Goal: Task Accomplishment & Management: Manage account settings

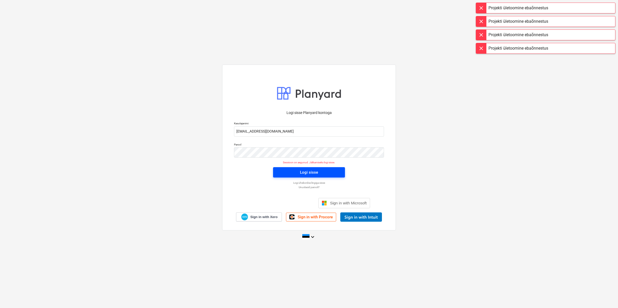
click at [309, 170] on div "Logi sisse" at bounding box center [309, 172] width 18 height 7
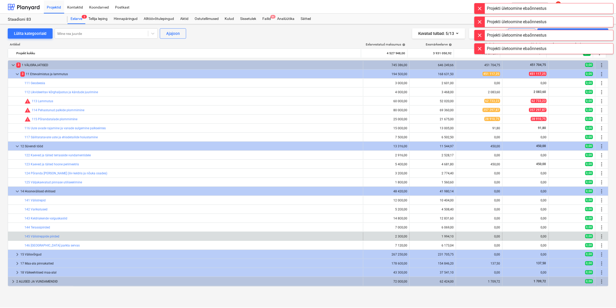
scroll to position [126, 0]
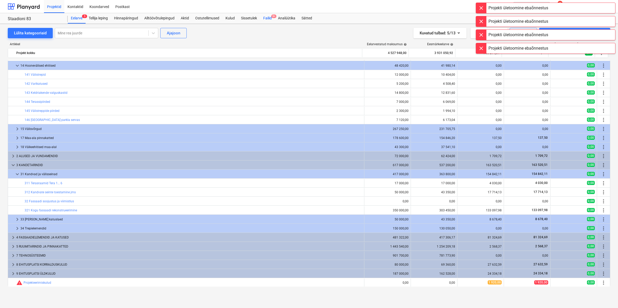
click at [271, 20] on div "Failid 9+" at bounding box center [267, 18] width 15 height 10
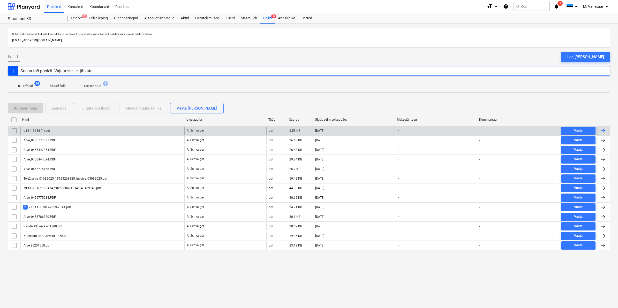
click at [43, 130] on div "U14113686 (1).pdf" at bounding box center [36, 131] width 27 height 4
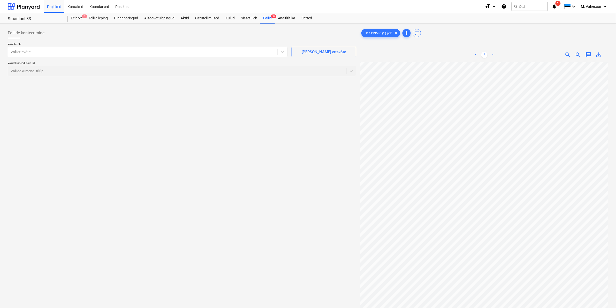
scroll to position [10, 62]
click at [169, 56] on div "Vali ettevõte" at bounding box center [143, 51] width 270 height 7
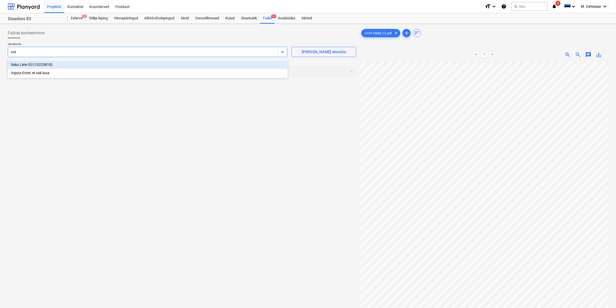
type input "saku"
click at [39, 65] on div "Saku Läte OÜ (10223818)" at bounding box center [148, 65] width 280 height 8
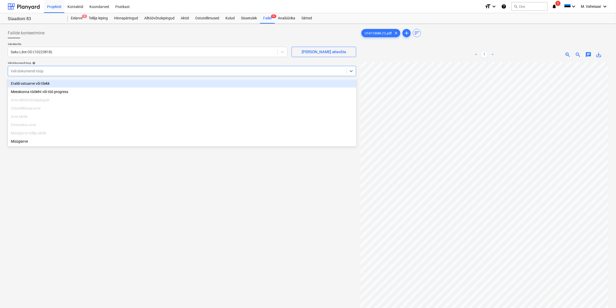
click at [35, 71] on div at bounding box center [177, 71] width 333 height 5
click at [28, 83] on div "Eraldi ostuarve või tšekk" at bounding box center [182, 83] width 349 height 8
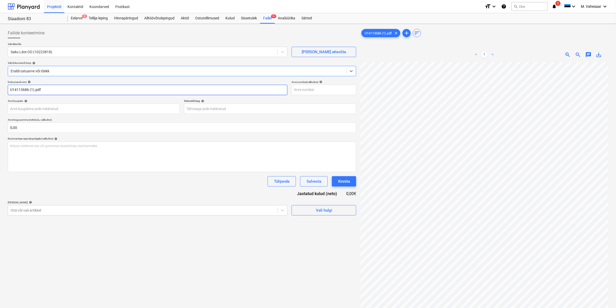
click at [10, 88] on input "U14113686 (1).pdf" at bounding box center [148, 90] width 280 height 10
type input "Saku Läte U14113686 (1).pdf"
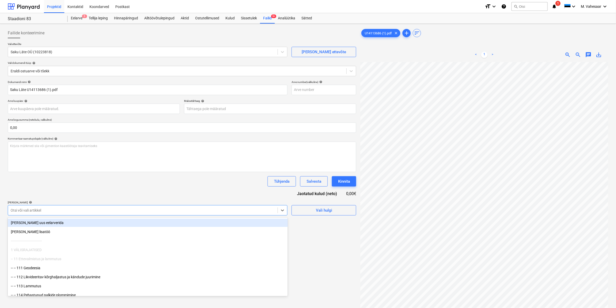
click at [58, 211] on div at bounding box center [143, 210] width 265 height 5
type input "911"
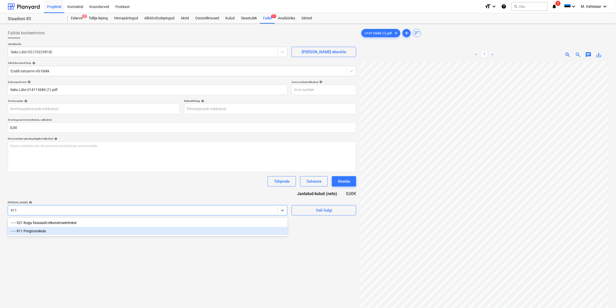
click at [30, 228] on div "-- -- 911 Prognooskulu" at bounding box center [148, 231] width 280 height 8
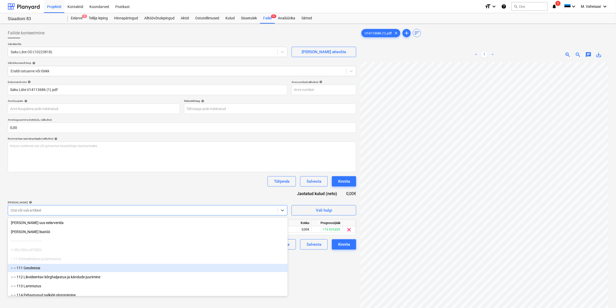
click at [311, 272] on div "Failide konteerimine Vali ettevõte Saku Läte OÜ (10223818) [PERSON_NAME] uus et…" at bounding box center [182, 192] width 353 height 332
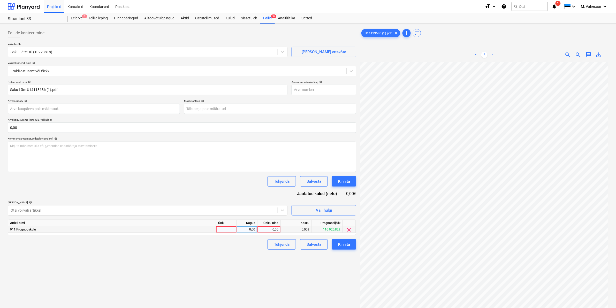
click at [265, 228] on div "0,00" at bounding box center [269, 230] width 19 height 6
type input "81,79"
click at [252, 249] on div "Tühjenda Salvesta Kinnita" at bounding box center [182, 245] width 349 height 10
click at [342, 244] on div "Kinnita" at bounding box center [344, 244] width 12 height 7
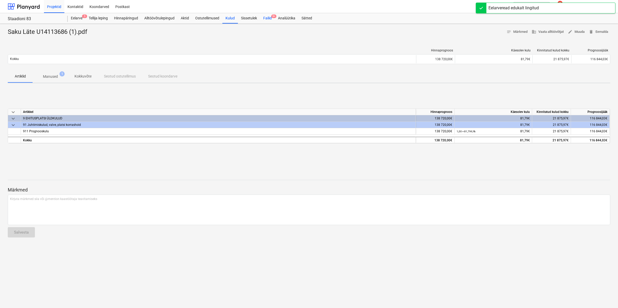
click at [266, 18] on div "Failid 9+" at bounding box center [267, 18] width 15 height 10
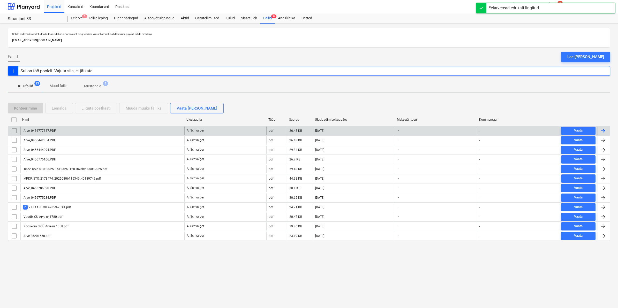
click at [40, 130] on div "Arve_0456777387.PDF" at bounding box center [39, 131] width 33 height 4
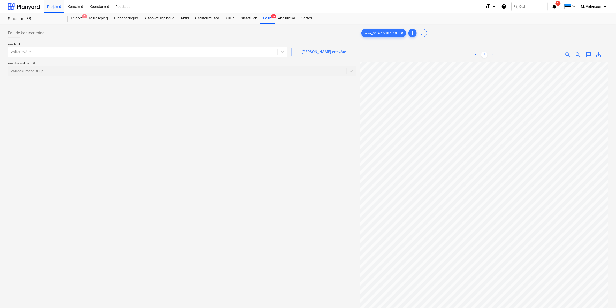
scroll to position [98, 62]
click at [127, 52] on div at bounding box center [143, 51] width 265 height 5
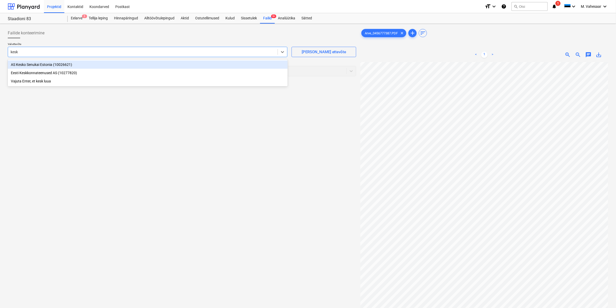
type input "kesko"
click at [64, 61] on div "AS Kesko Senukai Estonia (10026621)" at bounding box center [148, 65] width 280 height 8
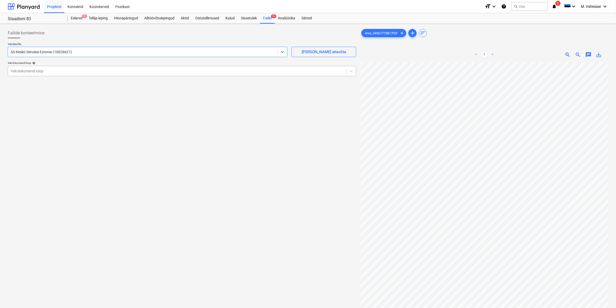
click at [52, 73] on div at bounding box center [177, 71] width 333 height 5
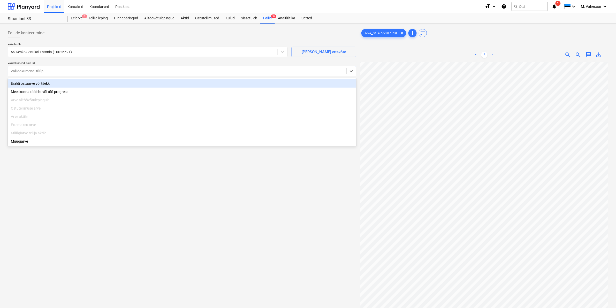
click at [47, 84] on div "Eraldi ostuarve või tšekk" at bounding box center [182, 83] width 349 height 8
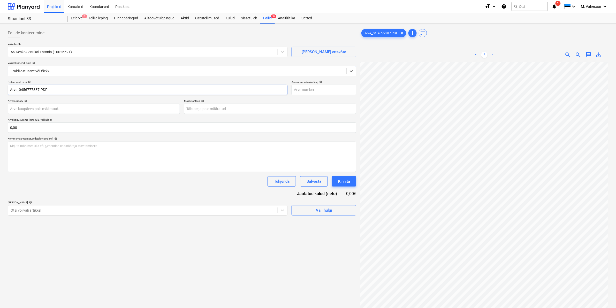
click at [11, 88] on input "Arve_0456777387.PDF" at bounding box center [148, 90] width 280 height 10
type input "K Rauta Arve_0456777387.PDF"
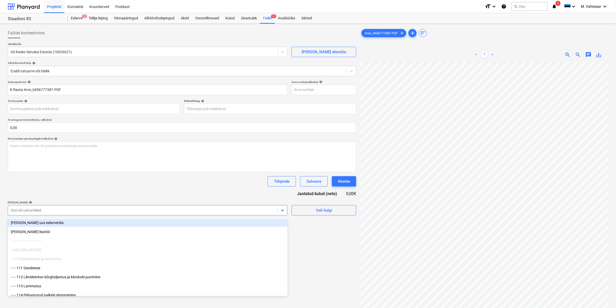
click at [56, 210] on div at bounding box center [143, 210] width 265 height 5
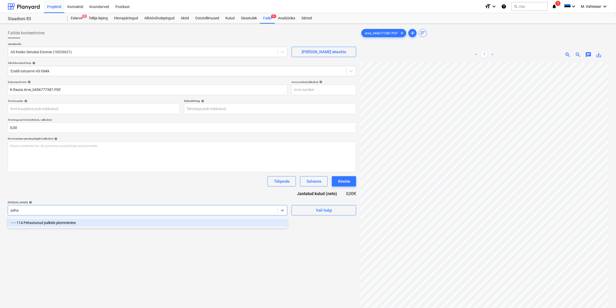
type input "pehas"
click at [56, 222] on div "-- -- 114 Pehastunud palkide plommimine" at bounding box center [148, 223] width 280 height 8
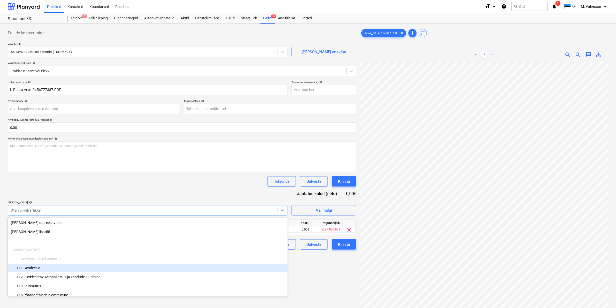
click at [310, 281] on div "Failide konteerimine Vali ettevõte AS Kesko Senukai Estonia (10026621) [PERSON_…" at bounding box center [182, 192] width 353 height 332
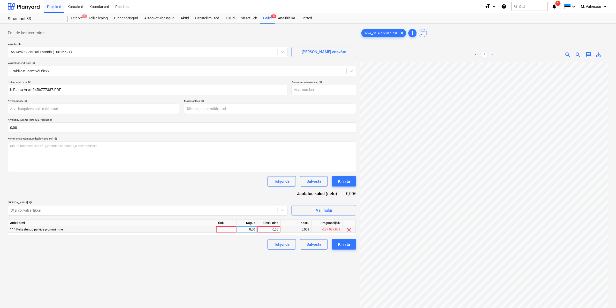
click at [270, 229] on div "0,00" at bounding box center [269, 230] width 19 height 6
type input "11"
click at [208, 256] on div "Failide konteerimine Vali ettevõte AS Kesko Senukai Estonia (10026621) [PERSON_…" at bounding box center [182, 192] width 353 height 332
click at [343, 241] on div "Kinnita" at bounding box center [344, 244] width 12 height 7
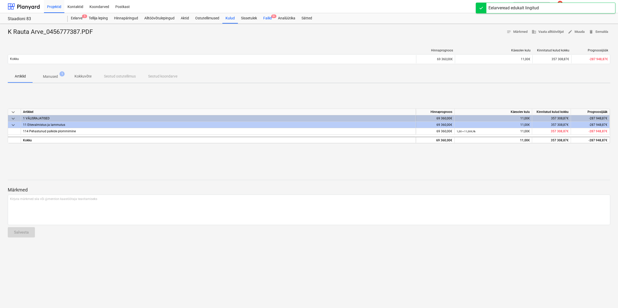
click at [267, 14] on div "Failid 9+" at bounding box center [267, 18] width 15 height 10
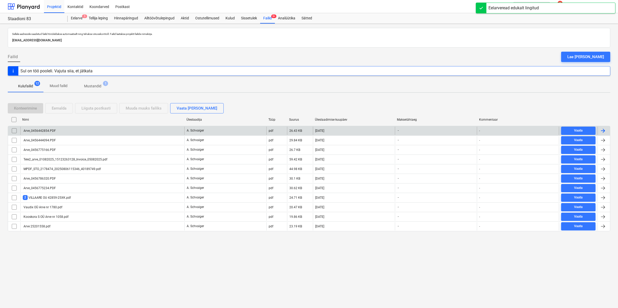
click at [39, 127] on div "Arve_0456442854.PDF" at bounding box center [102, 131] width 164 height 8
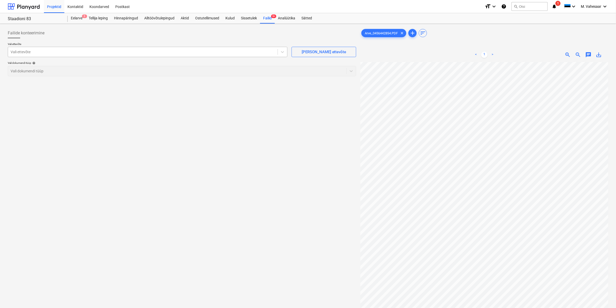
click at [82, 51] on div at bounding box center [143, 51] width 265 height 5
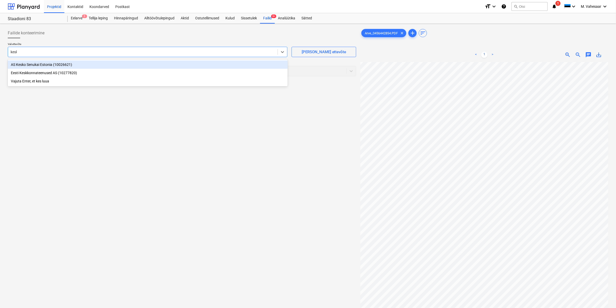
type input "kesko"
click at [56, 63] on div "AS Kesko Senukai Estonia (10026621)" at bounding box center [148, 65] width 280 height 8
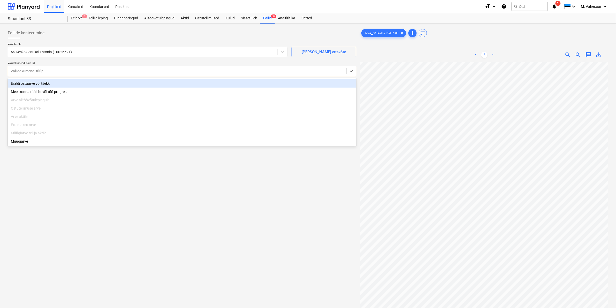
click at [46, 74] on div "Vali dokumendi tüüp" at bounding box center [177, 71] width 339 height 7
click at [46, 82] on div "Eraldi ostuarve või tšekk" at bounding box center [182, 83] width 349 height 8
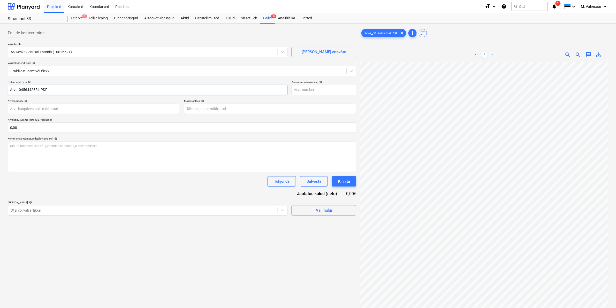
click at [9, 89] on input "Arve_0456442854.PDF" at bounding box center [148, 90] width 280 height 10
type input "K Rauta Arve_0456442854.PDF"
click at [69, 212] on div at bounding box center [143, 210] width 265 height 5
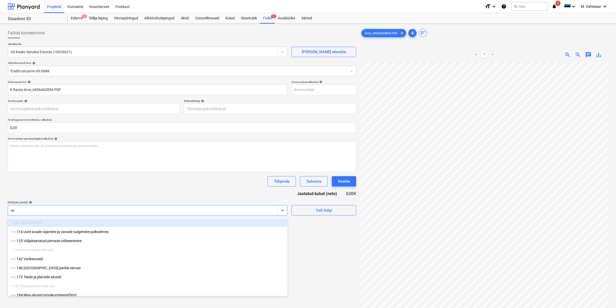
type input "see"
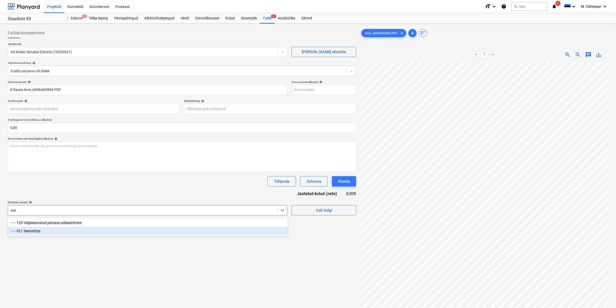
click at [49, 235] on div "-- -- 921 Seenetõrje" at bounding box center [148, 231] width 280 height 8
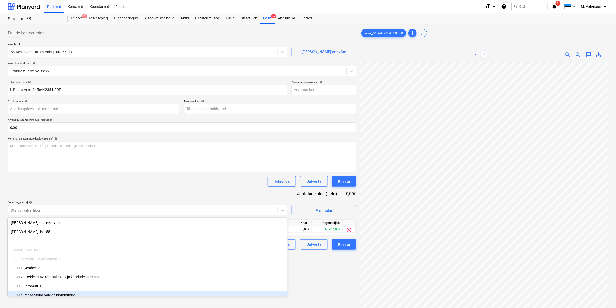
click at [303, 291] on div "Failide konteerimine Vali ettevõte AS Kesko Senukai Estonia (10026621) [PERSON_…" at bounding box center [182, 192] width 353 height 332
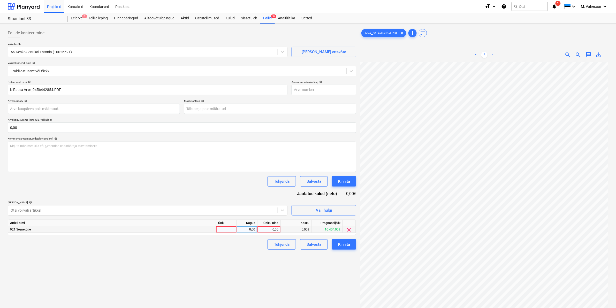
click at [264, 232] on div "0,00" at bounding box center [269, 230] width 19 height 6
type input "399,80"
click at [234, 257] on div "Failide konteerimine Vali ettevõte AS Kesko Senukai Estonia (10026621) [PERSON_…" at bounding box center [182, 192] width 353 height 332
click at [344, 246] on div "Kinnita" at bounding box center [344, 244] width 12 height 7
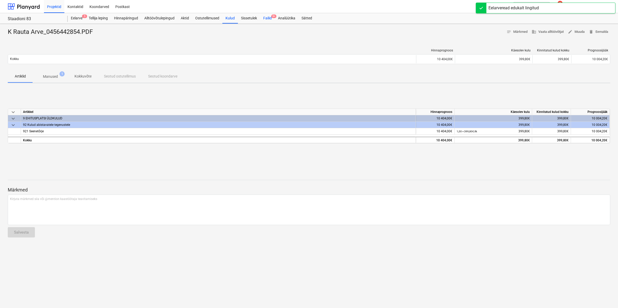
click at [273, 20] on div "Failid 9+" at bounding box center [267, 18] width 15 height 10
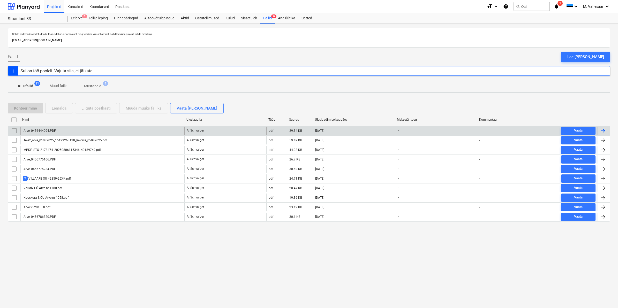
click at [41, 128] on div "Arve_0456444094.PDF" at bounding box center [102, 131] width 164 height 8
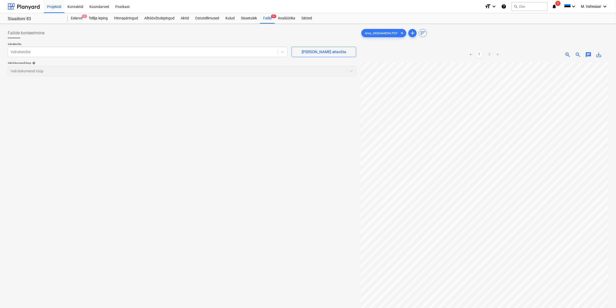
click at [488, 56] on link "2" at bounding box center [490, 55] width 6 height 6
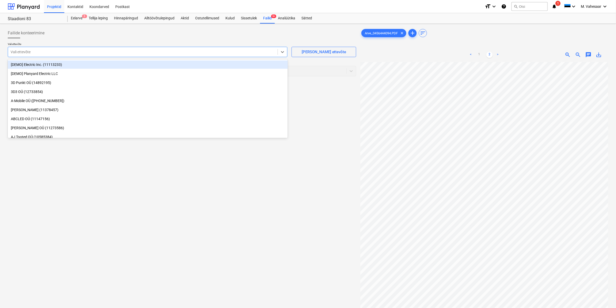
click at [155, 55] on div "Vali ettevõte" at bounding box center [143, 51] width 270 height 7
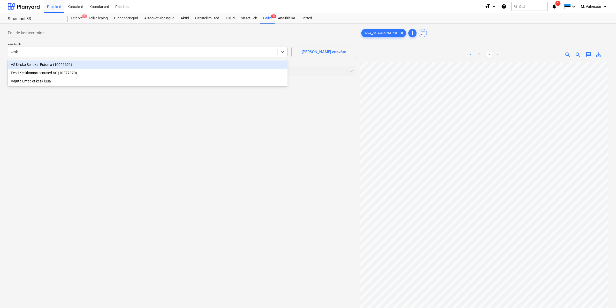
type input "kesko"
click at [48, 62] on div "AS Kesko Senukai Estonia (10026621)" at bounding box center [148, 65] width 280 height 8
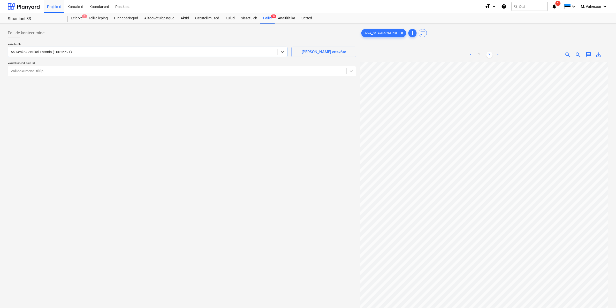
drag, startPoint x: 43, startPoint y: 71, endPoint x: 40, endPoint y: 74, distance: 3.5
click at [43, 72] on div at bounding box center [177, 71] width 333 height 5
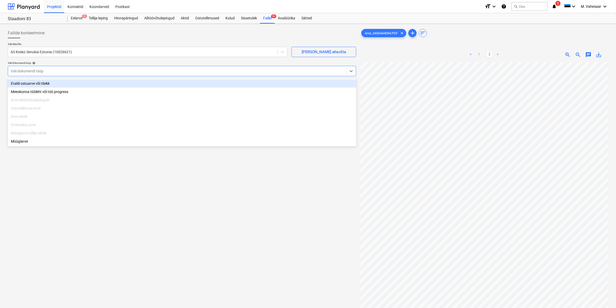
click at [34, 81] on div "Eraldi ostuarve või tšekk" at bounding box center [182, 83] width 349 height 8
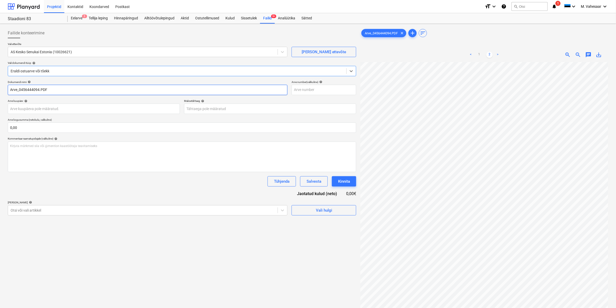
drag, startPoint x: 9, startPoint y: 87, endPoint x: 17, endPoint y: 88, distance: 8.6
click at [9, 87] on input "Arve_0456444094.PDF" at bounding box center [148, 90] width 280 height 10
type input "K Rauta Arve_0456444094.PDF"
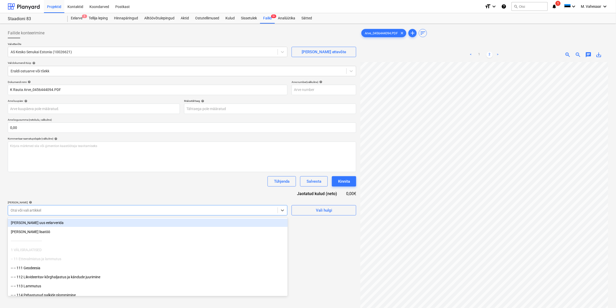
click at [33, 211] on div at bounding box center [143, 210] width 265 height 5
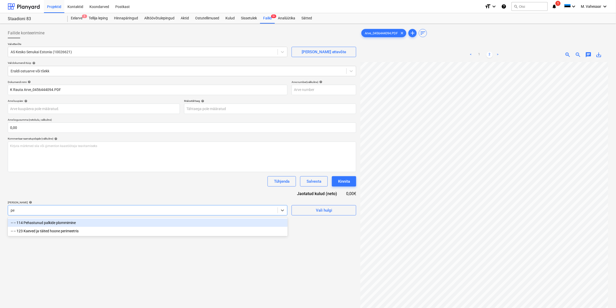
type input "peh"
click at [51, 221] on div "-- -- 114 Pehastunud palkide plommimine" at bounding box center [148, 223] width 280 height 8
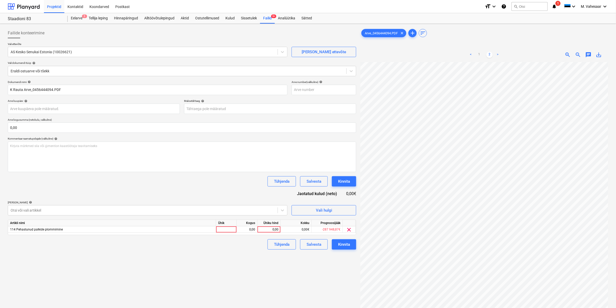
drag, startPoint x: 327, startPoint y: 280, endPoint x: 318, endPoint y: 264, distance: 18.2
click at [327, 279] on div "Failide konteerimine Vali ettevõte AS Kesko Senukai Estonia (10026621) [PERSON_…" at bounding box center [182, 192] width 353 height 332
click at [267, 230] on div "0,00" at bounding box center [269, 230] width 19 height 6
type input "56,40"
click at [259, 250] on div "Failide konteerimine Vali ettevõte AS Kesko Senukai Estonia (10026621) [PERSON_…" at bounding box center [182, 192] width 353 height 332
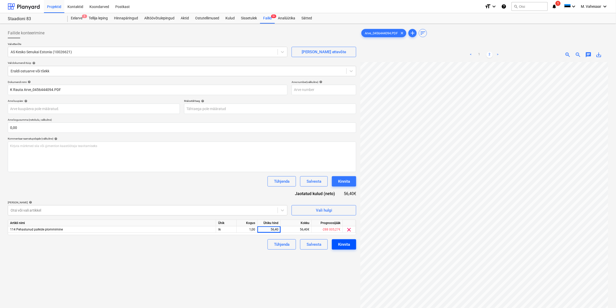
click at [346, 243] on div "Kinnita" at bounding box center [344, 244] width 12 height 7
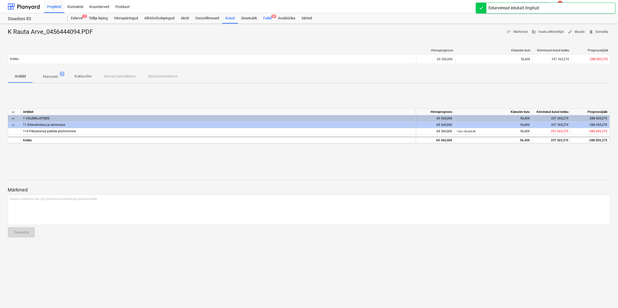
click at [266, 19] on div "Failid 9+" at bounding box center [267, 18] width 15 height 10
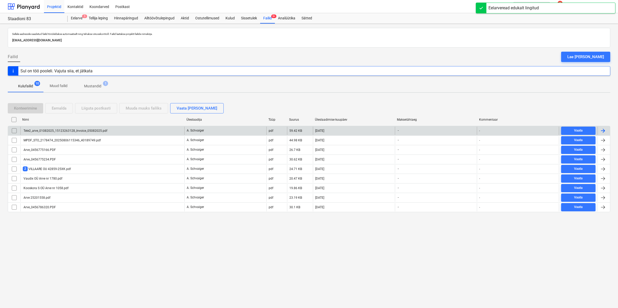
click at [65, 128] on div "Tele2_arve_01082025_15123263128_Invoice_05082025.pdf" at bounding box center [102, 131] width 164 height 8
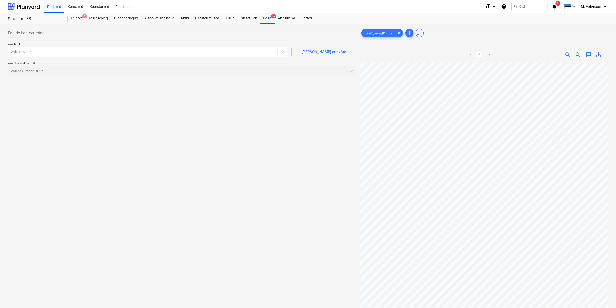
scroll to position [66, 24]
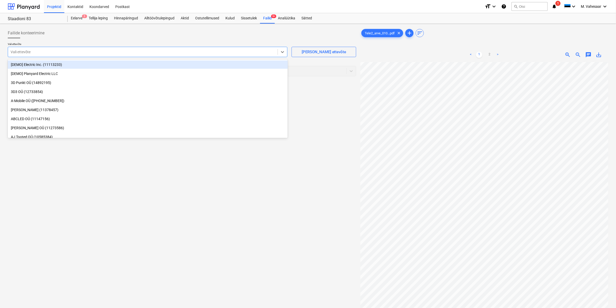
click at [96, 52] on div at bounding box center [143, 51] width 265 height 5
type input "tele"
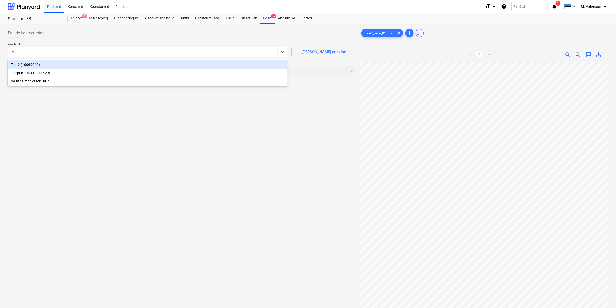
click at [35, 64] on div "Tele 2 (10069046)" at bounding box center [148, 65] width 280 height 8
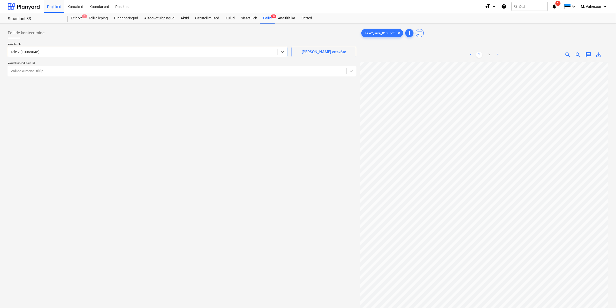
click at [46, 74] on div at bounding box center [177, 71] width 333 height 5
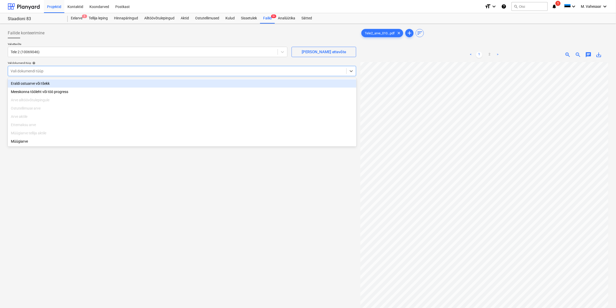
click at [35, 81] on div "Eraldi ostuarve või tšekk" at bounding box center [182, 83] width 349 height 8
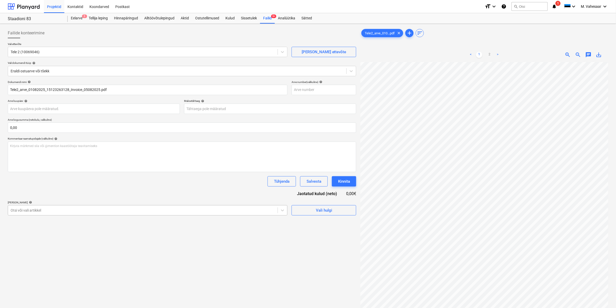
drag, startPoint x: 56, startPoint y: 209, endPoint x: 54, endPoint y: 209, distance: 2.6
click at [56, 209] on div at bounding box center [143, 210] width 265 height 5
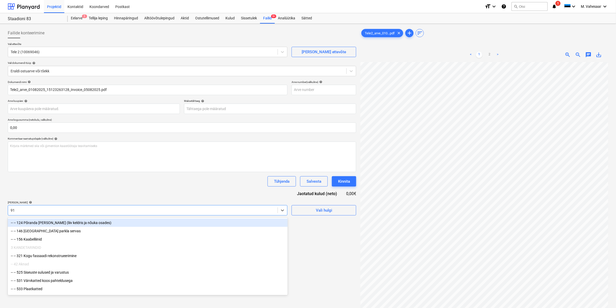
type input "911"
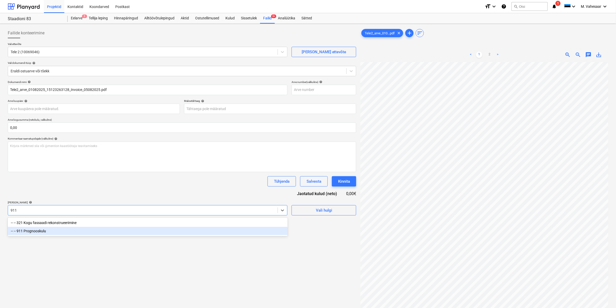
click at [46, 231] on div "-- -- 911 Prognooskulu" at bounding box center [148, 231] width 280 height 8
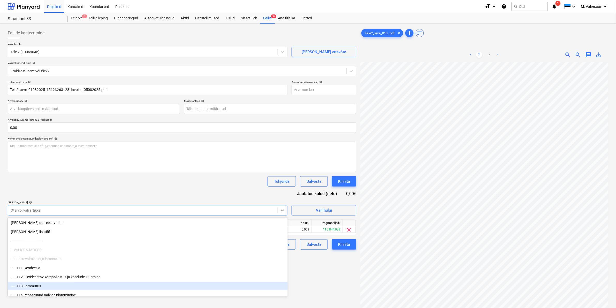
click at [319, 287] on div "Failide konteerimine Vali ettevõte Tele 2 (10069046) [PERSON_NAME] uus ettevõte…" at bounding box center [182, 192] width 353 height 332
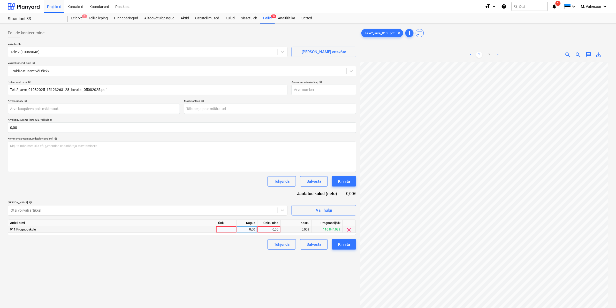
click at [265, 232] on div "Artikli nimi Ühik Kogus Ühiku hind Kokku Prognoosijääk 911 Prognooskulu 0,00 0,…" at bounding box center [182, 228] width 349 height 16
click at [266, 231] on div "0,00" at bounding box center [269, 230] width 19 height 6
type input "23"
click at [252, 255] on div "Failide konteerimine Vali ettevõte Tele 2 (10069046) [PERSON_NAME] uus ettevõte…" at bounding box center [182, 192] width 353 height 332
click at [347, 246] on div "Kinnita" at bounding box center [344, 244] width 12 height 7
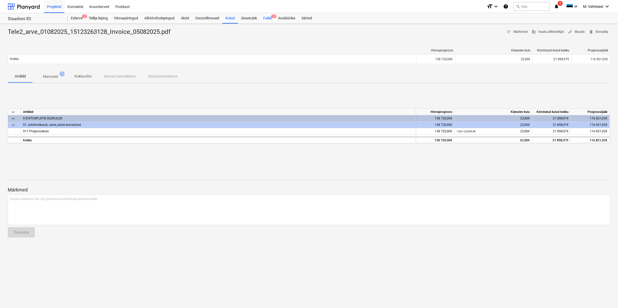
click at [270, 18] on div "Failid 9" at bounding box center [267, 18] width 15 height 10
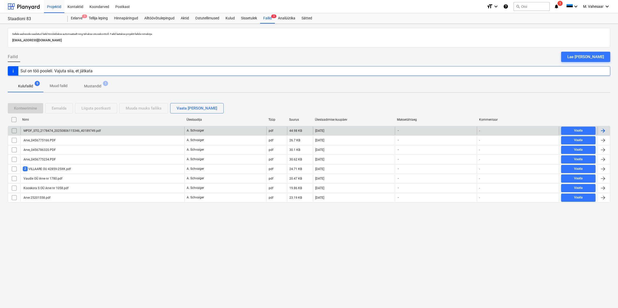
click at [84, 131] on div "MPDF_STO_2178474_20250806115346_40189749.pdf" at bounding box center [62, 131] width 78 height 4
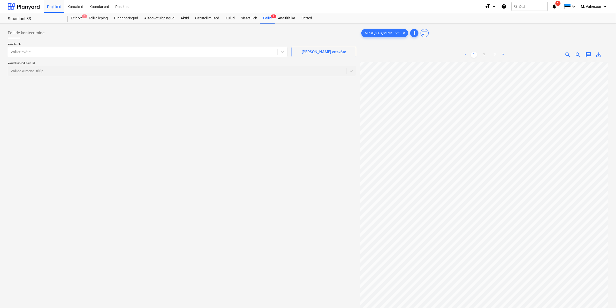
scroll to position [119, 40]
click at [485, 56] on link "2" at bounding box center [485, 55] width 6 height 6
click at [495, 54] on link "3" at bounding box center [495, 55] width 6 height 6
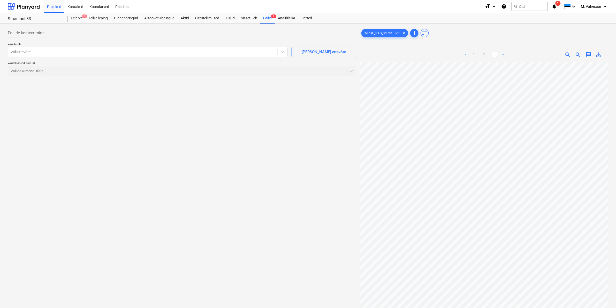
click at [138, 51] on div at bounding box center [143, 51] width 265 height 5
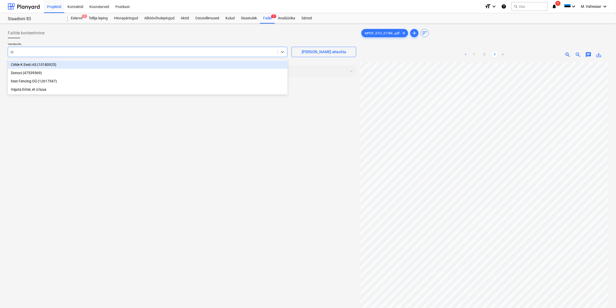
type input "cir"
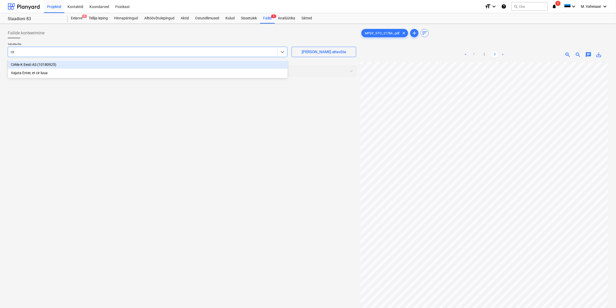
click at [18, 65] on div "Cirkle K Eesti AS (10180925)" at bounding box center [148, 65] width 280 height 8
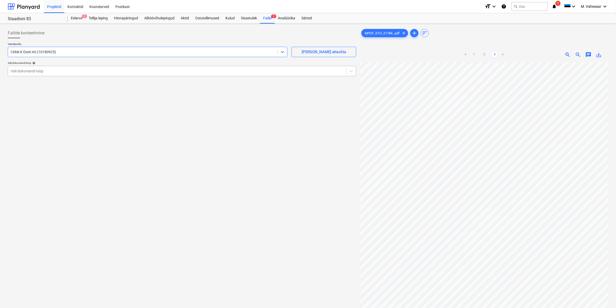
click at [25, 75] on div "Vali dokumendi tüüp" at bounding box center [182, 71] width 349 height 10
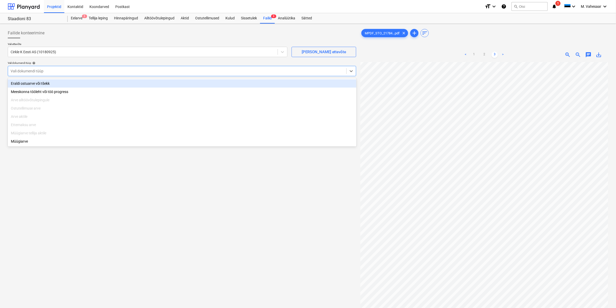
click at [27, 85] on div "Eraldi ostuarve või tšekk" at bounding box center [182, 83] width 349 height 8
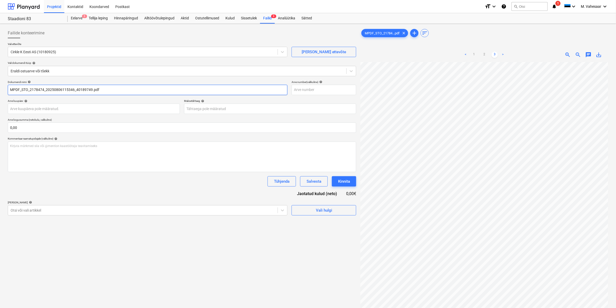
click at [28, 90] on input "MPDF_STO_2178474_20250806115346_40189749.pdf" at bounding box center [148, 90] width 280 height 10
type input "Cirkle K_2178474_20250806115346_40189749.pdf"
click at [50, 210] on div at bounding box center [143, 210] width 265 height 5
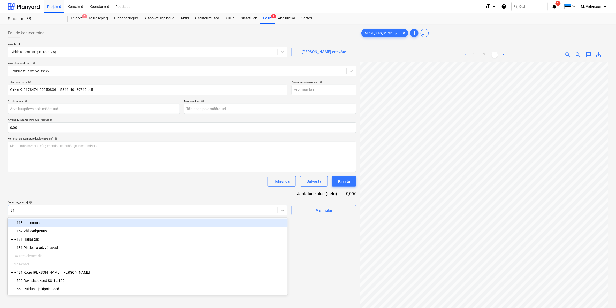
type input "811"
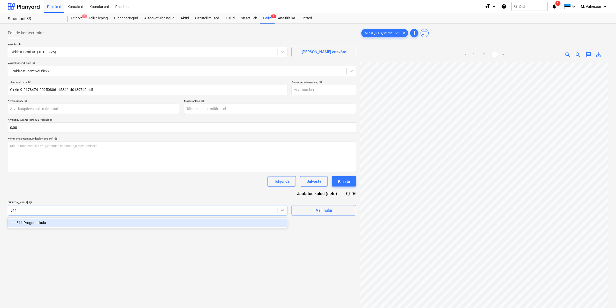
click at [47, 223] on div "-- -- 811 Prognooskulu" at bounding box center [148, 223] width 280 height 8
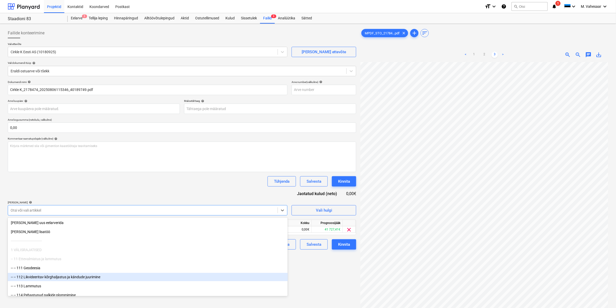
click at [336, 276] on div "Failide konteerimine Vali ettevõte Cirkle K Eesti AS (10180925) [PERSON_NAME] u…" at bounding box center [182, 192] width 353 height 332
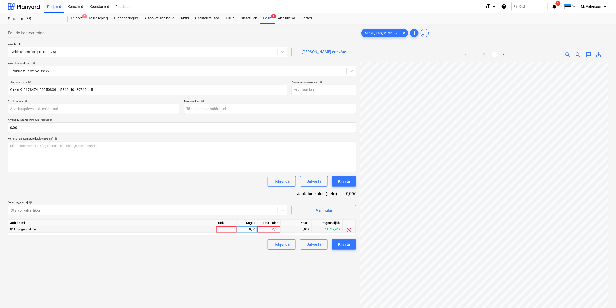
click at [264, 229] on div "0,00" at bounding box center [269, 230] width 19 height 6
type input "12,75"
click at [252, 261] on div "Failide konteerimine Vali ettevõte Cirkle K Eesti AS (10180925) [PERSON_NAME] u…" at bounding box center [182, 192] width 353 height 332
click at [352, 247] on button "Kinnita" at bounding box center [344, 245] width 24 height 10
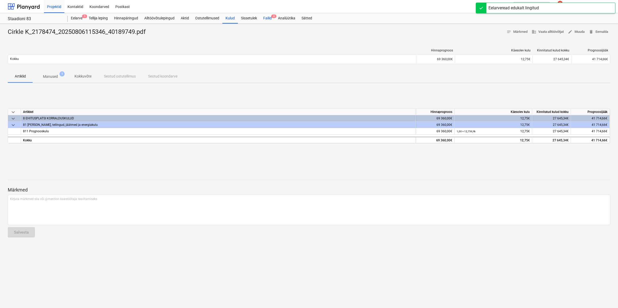
click at [264, 18] on div "Failid 8" at bounding box center [267, 18] width 15 height 10
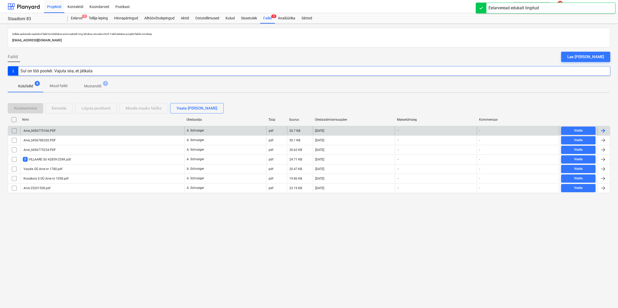
click at [52, 127] on div "Arve_0456775166.PDF" at bounding box center [102, 131] width 164 height 8
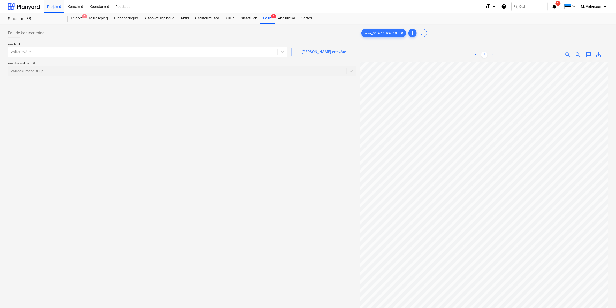
scroll to position [61, 62]
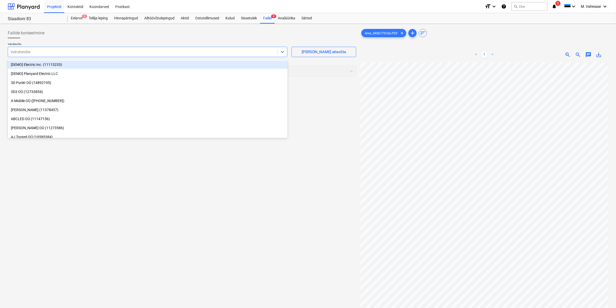
click at [176, 50] on div at bounding box center [143, 51] width 265 height 5
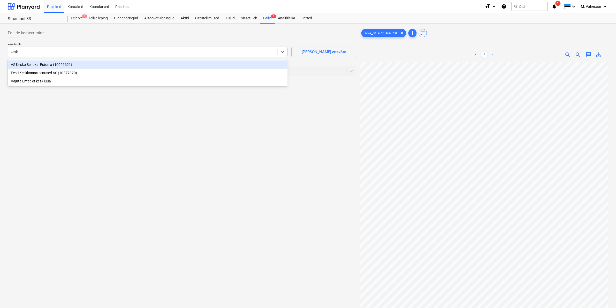
type input "kesko"
click at [53, 62] on div "AS Kesko Senukai Estonia (10026621)" at bounding box center [148, 65] width 280 height 8
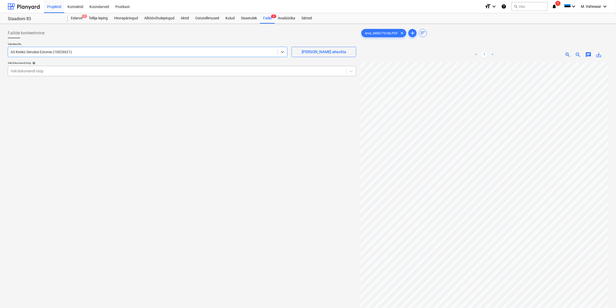
click at [42, 70] on div at bounding box center [177, 71] width 333 height 5
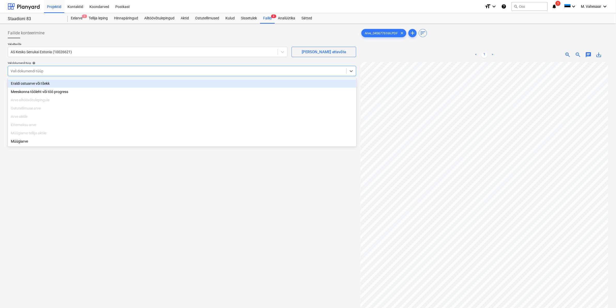
click at [31, 81] on div "Eraldi ostuarve või tšekk" at bounding box center [182, 83] width 349 height 8
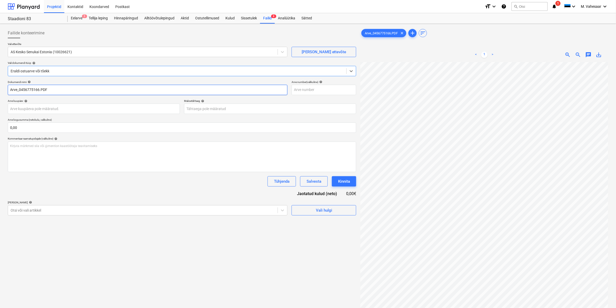
click at [11, 89] on input "Arve_0456775166.PDF" at bounding box center [148, 90] width 280 height 10
type input "K Rauta Arve_0456775166.PDF"
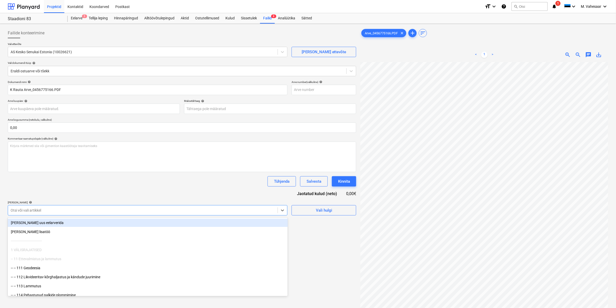
click at [38, 210] on div at bounding box center [143, 210] width 265 height 5
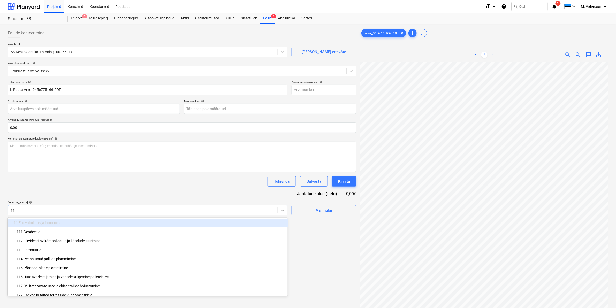
type input "116"
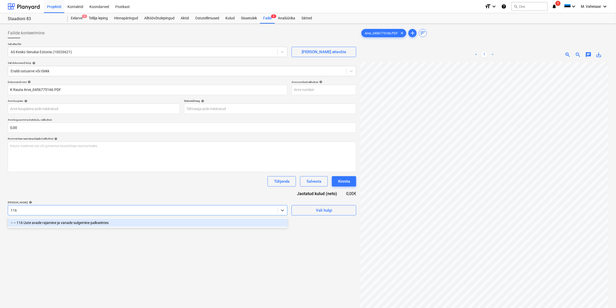
click at [111, 226] on div "-- -- 116 Uute avade rajamine ja vanade sulgemine palkseintes" at bounding box center [148, 223] width 280 height 8
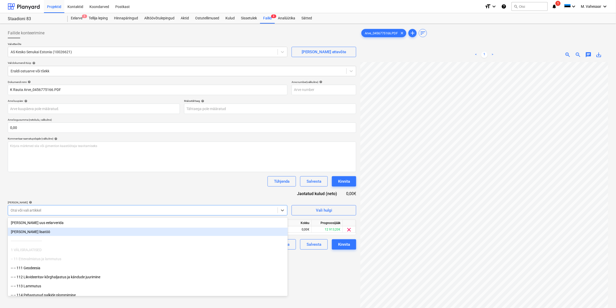
click at [333, 270] on div "Failide konteerimine Vali ettevõte AS Kesko Senukai Estonia (10026621) [PERSON_…" at bounding box center [182, 192] width 353 height 332
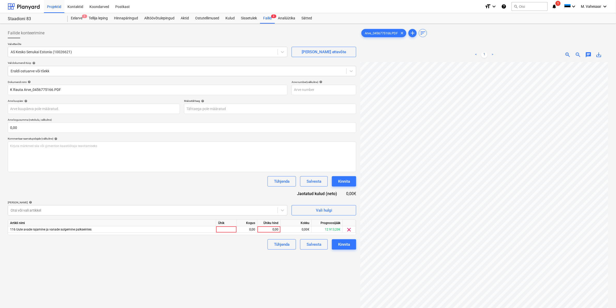
scroll to position [94, 62]
click at [264, 229] on div "0,00" at bounding box center [269, 230] width 19 height 6
type input "100,80"
click at [253, 252] on div "Failide konteerimine Vali ettevõte AS Kesko Senukai Estonia (10026621) [PERSON_…" at bounding box center [182, 192] width 353 height 332
click at [346, 245] on div "Kinnita" at bounding box center [344, 244] width 12 height 7
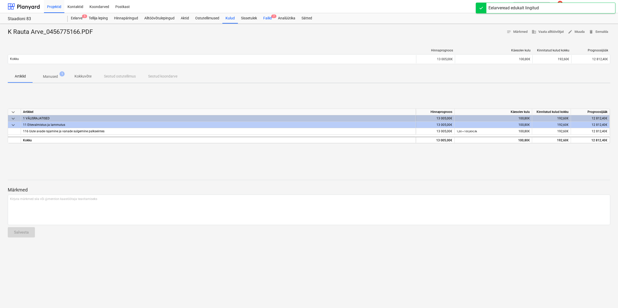
click at [269, 18] on div "Failid 7" at bounding box center [267, 18] width 15 height 10
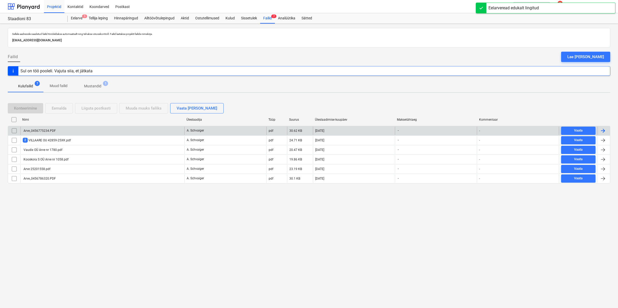
click at [46, 130] on div "Arve_0456775234.PDF" at bounding box center [39, 131] width 33 height 4
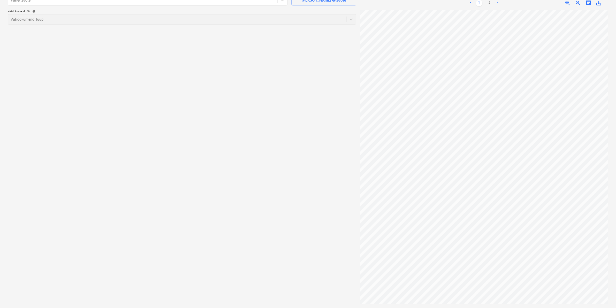
click at [489, 1] on div "Projekti ületoomine ebaõnnestus" at bounding box center [517, 5] width 64 height 10
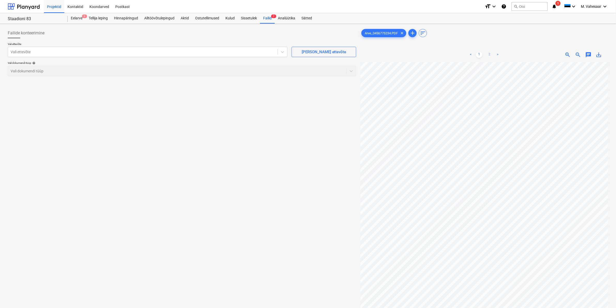
click at [488, 52] on link "2" at bounding box center [490, 55] width 6 height 6
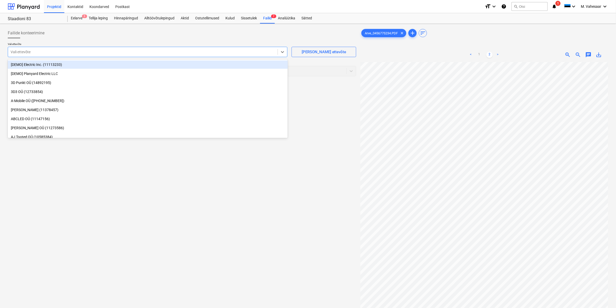
click at [104, 56] on div "Vali ettevõte" at bounding box center [148, 52] width 280 height 10
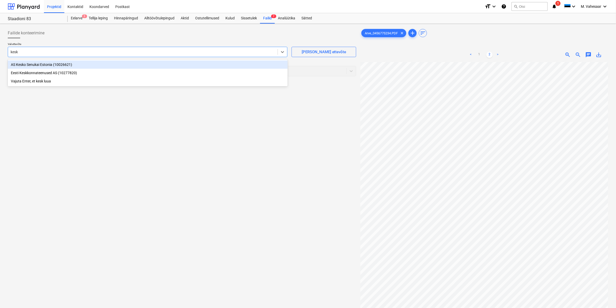
type input "kesko"
click at [39, 66] on div "AS Kesko Senukai Estonia (10026621)" at bounding box center [148, 65] width 280 height 8
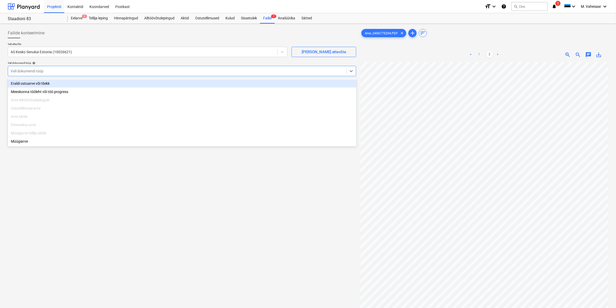
click at [40, 70] on div at bounding box center [177, 71] width 333 height 5
click at [21, 84] on div "Eraldi ostuarve või tšekk" at bounding box center [182, 83] width 349 height 8
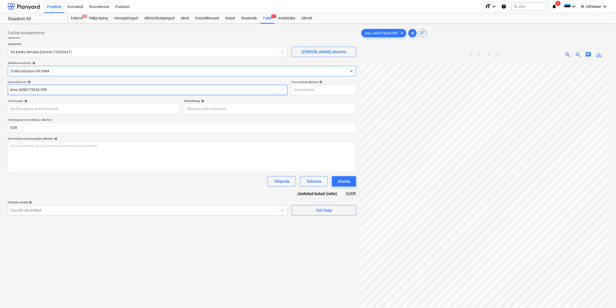
click at [10, 90] on input "Arve_0456775234.PDF" at bounding box center [148, 90] width 280 height 10
type input "K Rauta Arve_0456775234.PDF"
click at [42, 213] on div at bounding box center [143, 210] width 265 height 5
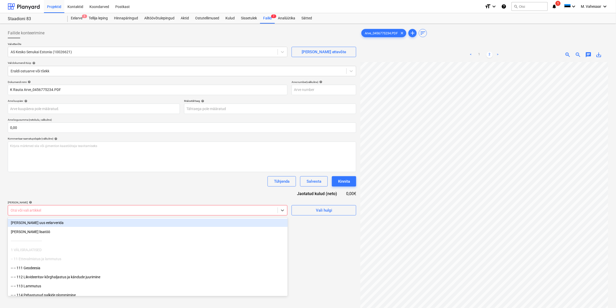
click at [125, 208] on div at bounding box center [143, 210] width 265 height 5
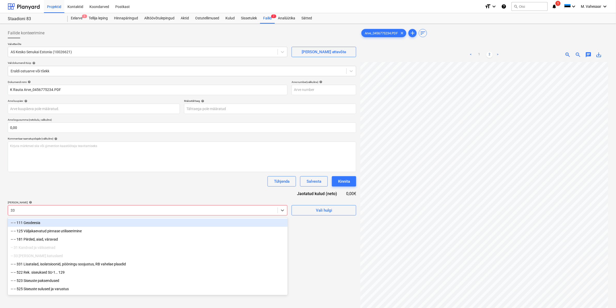
type input "331"
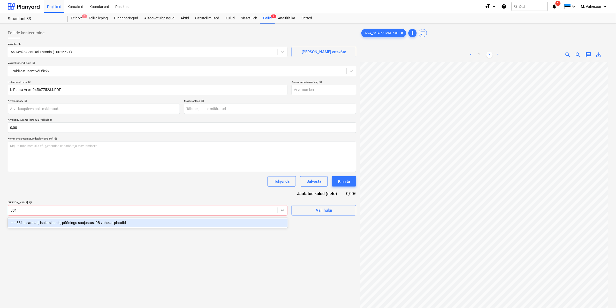
click at [99, 225] on div "-- -- 331 Lisatalad, isolatsioonid, pööningu soojustus, RB vahelae plaadid" at bounding box center [148, 223] width 280 height 8
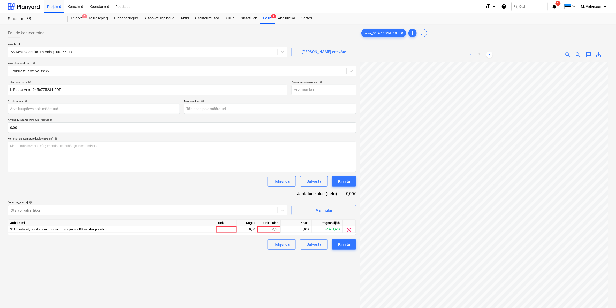
click at [311, 276] on div "Failide konteerimine Vali ettevõte AS Kesko Senukai Estonia (10026621) [PERSON_…" at bounding box center [182, 192] width 353 height 332
click at [265, 228] on div "0,00" at bounding box center [269, 230] width 19 height 6
type input "294,50"
click at [252, 259] on div "Failide konteerimine Vali ettevõte AS Kesko Senukai Estonia (10026621) [PERSON_…" at bounding box center [182, 192] width 353 height 332
click at [342, 244] on div "Kinnita" at bounding box center [344, 244] width 12 height 7
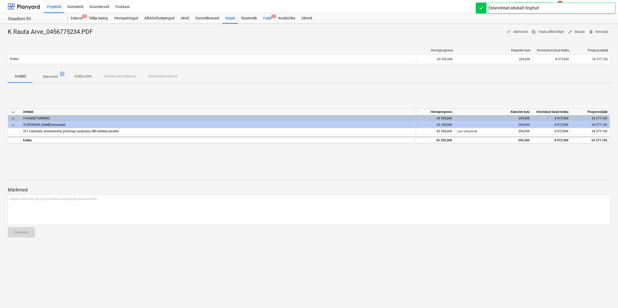
click at [266, 19] on div "Failid 6" at bounding box center [267, 18] width 15 height 10
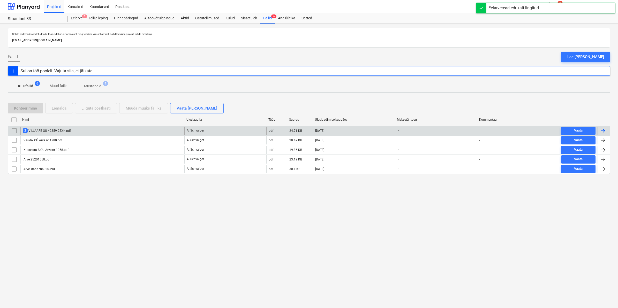
click at [59, 127] on div "2 VILLAARE OU 42859-25XK.pdf" at bounding box center [102, 131] width 164 height 8
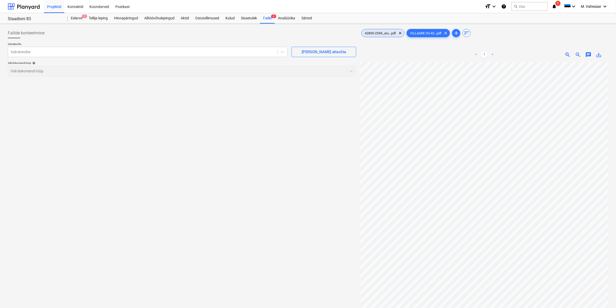
click at [379, 34] on span "42859-25XK_aru...pdf" at bounding box center [381, 33] width 38 height 4
click at [426, 35] on span "VILLAARE OU 42...pdf" at bounding box center [426, 33] width 38 height 4
click at [185, 53] on div at bounding box center [143, 51] width 265 height 5
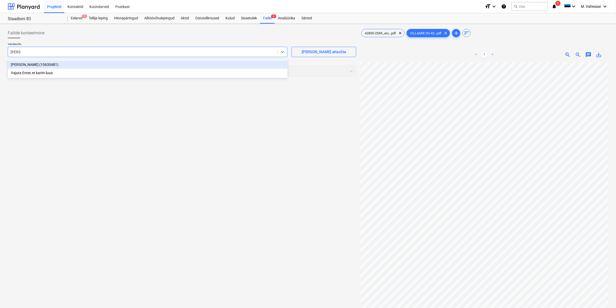
type input "karime"
click at [45, 63] on div "[PERSON_NAME] (10630481)" at bounding box center [148, 65] width 280 height 8
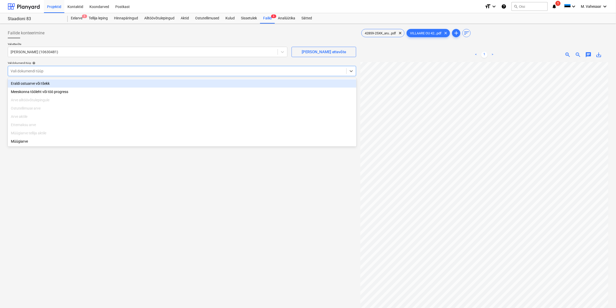
click at [44, 69] on div at bounding box center [177, 71] width 333 height 5
click at [38, 82] on div "Eraldi ostuarve või tšekk" at bounding box center [182, 83] width 349 height 8
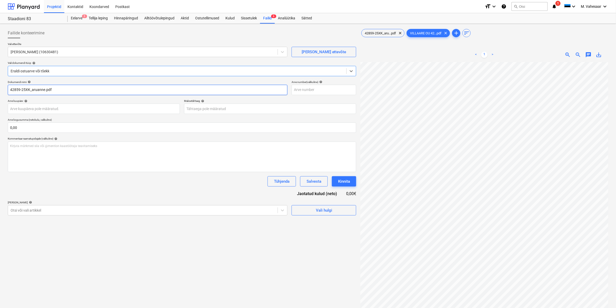
drag, startPoint x: 9, startPoint y: 90, endPoint x: 12, endPoint y: 92, distance: 3.1
click at [9, 90] on input "42859-25XK_aruanne.pdf" at bounding box center [148, 90] width 280 height 10
type input "[PERSON_NAME] arve 42859-25XK_aruanne.pdf"
click at [65, 210] on div at bounding box center [143, 210] width 265 height 5
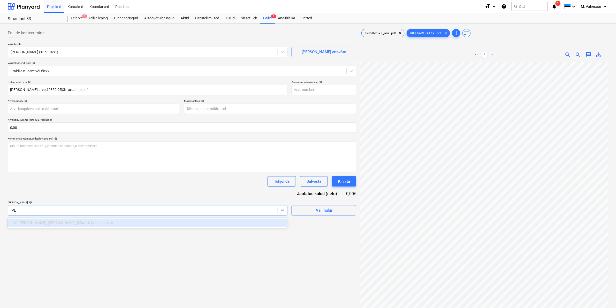
type input "j"
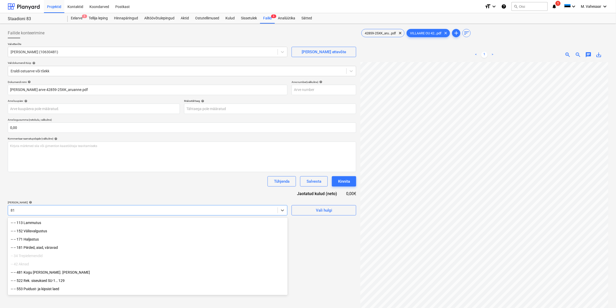
type input "811"
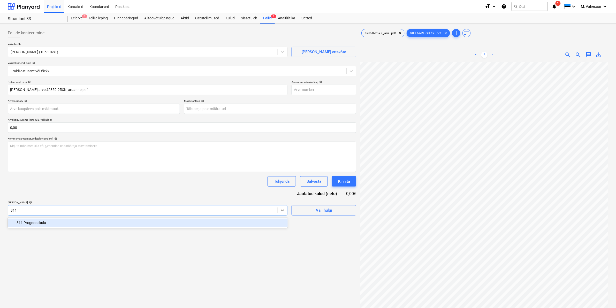
click at [37, 221] on div "-- -- 811 Prognooskulu" at bounding box center [148, 223] width 280 height 8
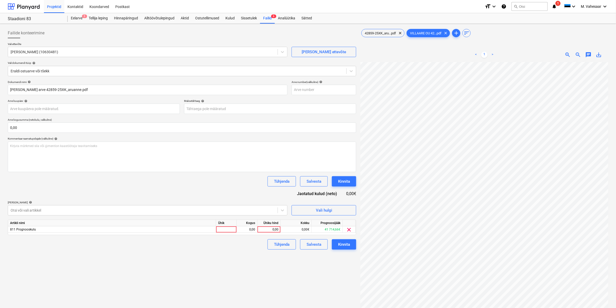
click at [326, 271] on div "Failide konteerimine Vali ettevõte Karimek OÜ (10630481) [PERSON_NAME] uus ette…" at bounding box center [182, 192] width 353 height 332
click at [269, 229] on div "0,00" at bounding box center [269, 230] width 19 height 6
type input "1975,47"
click at [255, 254] on div "Failide konteerimine Vali ettevõte Karimek OÜ (10630481) [PERSON_NAME] uus ette…" at bounding box center [182, 192] width 353 height 332
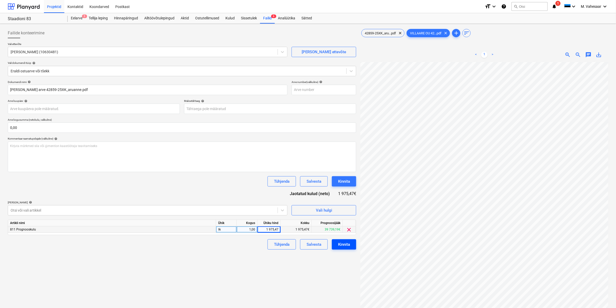
click at [345, 245] on div "Kinnita" at bounding box center [344, 244] width 12 height 7
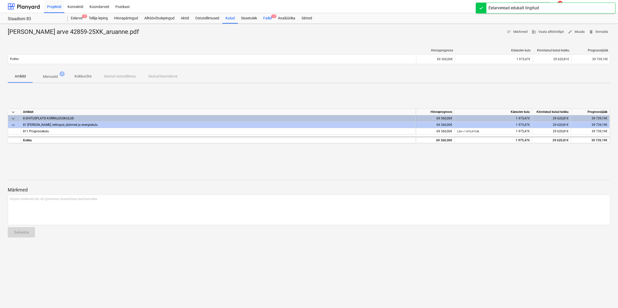
click at [269, 19] on div "Failid 4" at bounding box center [267, 18] width 15 height 10
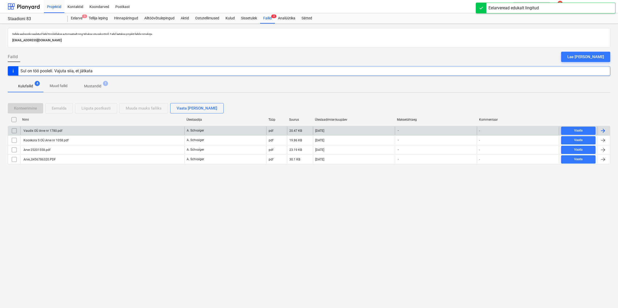
click at [54, 130] on div "Vaudix OÜ Arve nr 1780.pdf" at bounding box center [43, 131] width 40 height 4
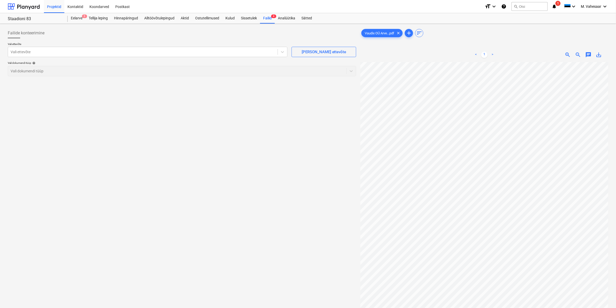
scroll to position [25, 62]
click at [73, 50] on div at bounding box center [143, 51] width 265 height 5
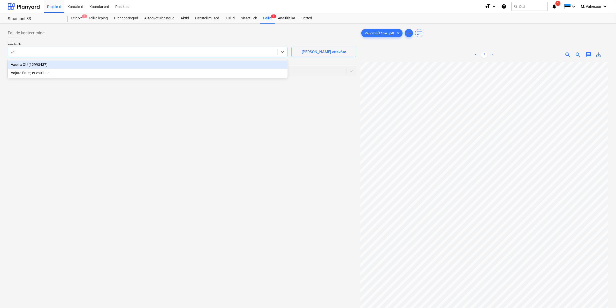
type input "vaud"
click at [54, 62] on div "Vaudix OÜ (12993437)" at bounding box center [148, 65] width 280 height 8
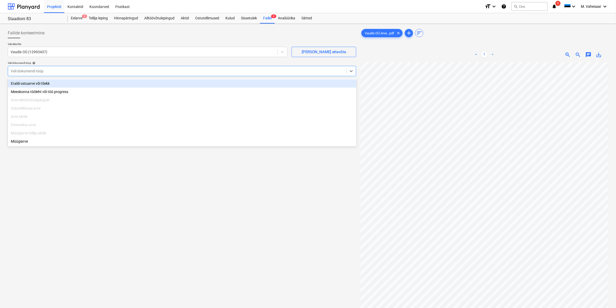
click at [54, 71] on div at bounding box center [177, 71] width 333 height 5
click at [43, 83] on div "Eraldi ostuarve või tšekk" at bounding box center [182, 83] width 349 height 8
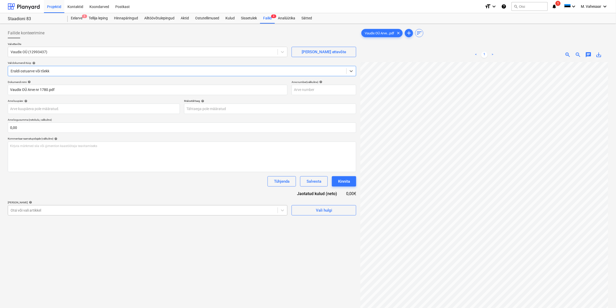
click at [60, 211] on div at bounding box center [143, 210] width 265 height 5
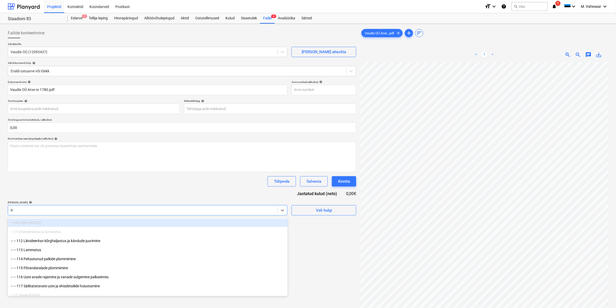
type input "911"
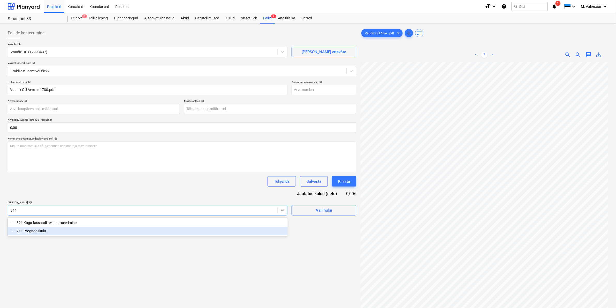
click at [47, 235] on div "-- -- 911 Prognooskulu" at bounding box center [148, 231] width 280 height 8
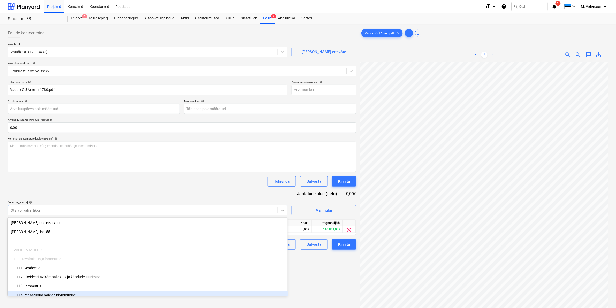
click at [321, 289] on div "Failide konteerimine Vali ettevõte Vaudix OÜ (12993437) [PERSON_NAME] uus ettev…" at bounding box center [182, 192] width 353 height 332
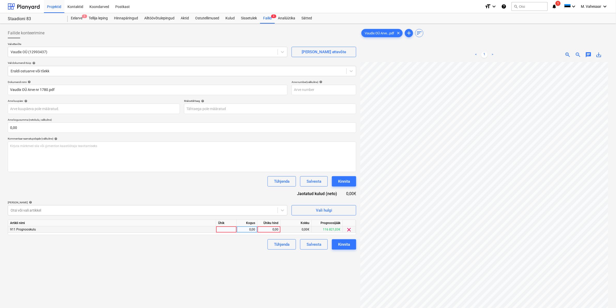
click at [271, 231] on div "0,00" at bounding box center [269, 230] width 19 height 6
type input "3650"
click at [254, 254] on div "Failide konteerimine Vali ettevõte Vaudix OÜ (12993437) [PERSON_NAME] uus ettev…" at bounding box center [182, 192] width 353 height 332
click at [340, 245] on div "Kinnita" at bounding box center [344, 244] width 12 height 7
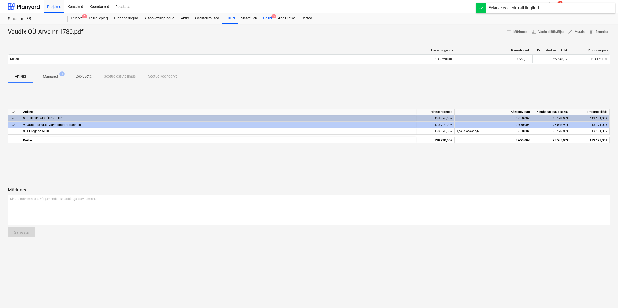
click at [270, 17] on div "Failid 3" at bounding box center [267, 18] width 15 height 10
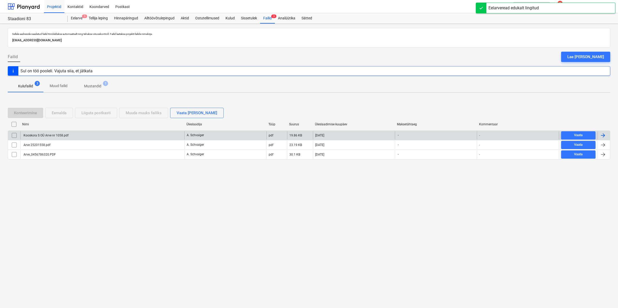
click at [47, 134] on div "Kooskora S OÜ Arve nr 1058.pdf" at bounding box center [46, 136] width 46 height 4
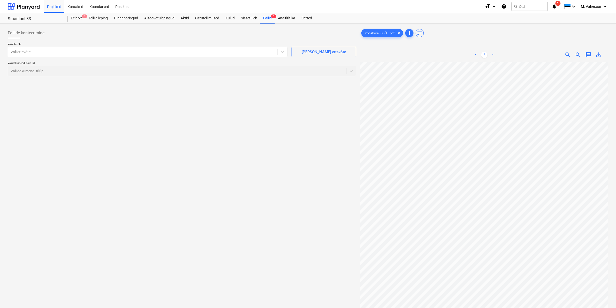
scroll to position [0, 62]
click at [100, 51] on div at bounding box center [143, 51] width 265 height 5
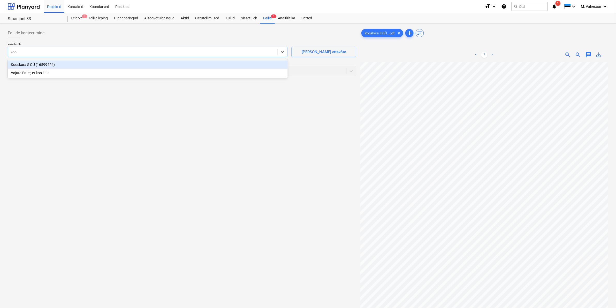
type input "koos"
click at [25, 64] on div "Kooskora S OÜ (16599424)" at bounding box center [148, 65] width 280 height 8
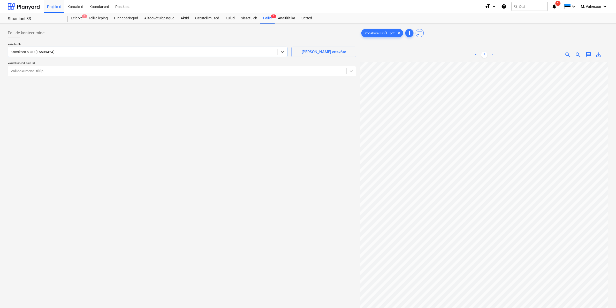
click at [29, 70] on div at bounding box center [177, 71] width 333 height 5
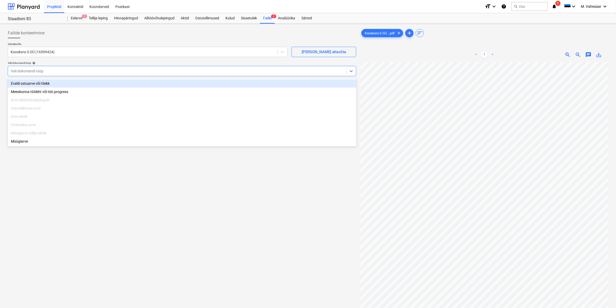
click at [27, 82] on div "Eraldi ostuarve või tšekk" at bounding box center [182, 83] width 349 height 8
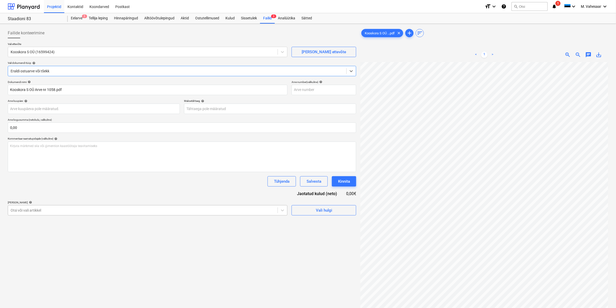
click at [51, 210] on div at bounding box center [143, 210] width 265 height 5
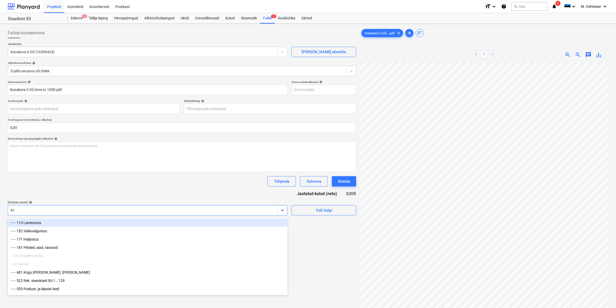
type input "811"
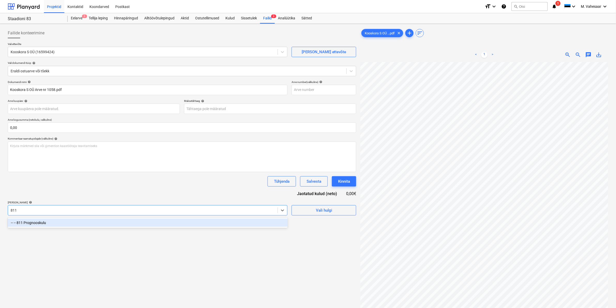
click at [63, 226] on div "-- -- 811 Prognooskulu" at bounding box center [148, 223] width 280 height 8
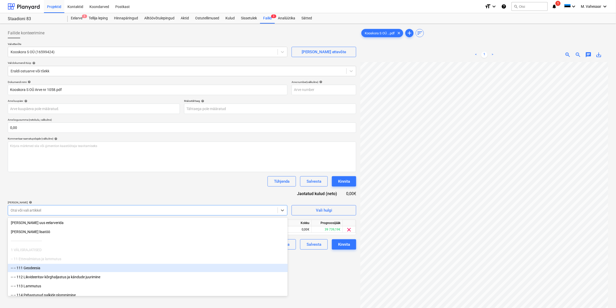
click at [323, 275] on div "Failide konteerimine Vali ettevõte Kooskora S OÜ (16599424) [PERSON_NAME] uus e…" at bounding box center [182, 192] width 353 height 332
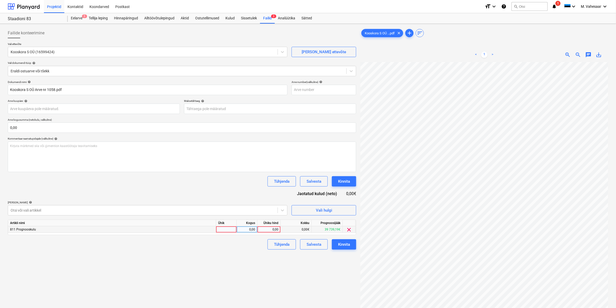
click at [265, 231] on div "0,00" at bounding box center [269, 230] width 19 height 6
type input "60"
click at [228, 252] on div "Failide konteerimine Vali ettevõte Kooskora S OÜ (16599424) [PERSON_NAME] uus e…" at bounding box center [182, 192] width 353 height 332
click at [340, 246] on div "Kinnita" at bounding box center [344, 244] width 12 height 7
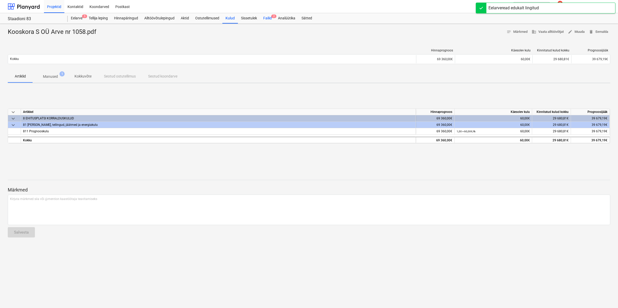
click at [269, 17] on div "Failid 2" at bounding box center [267, 18] width 15 height 10
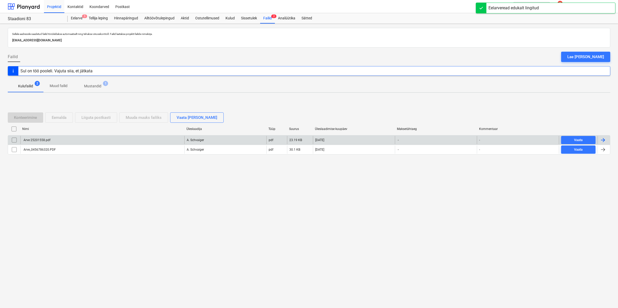
click at [48, 140] on div "Arve 25201558.pdf" at bounding box center [37, 140] width 28 height 4
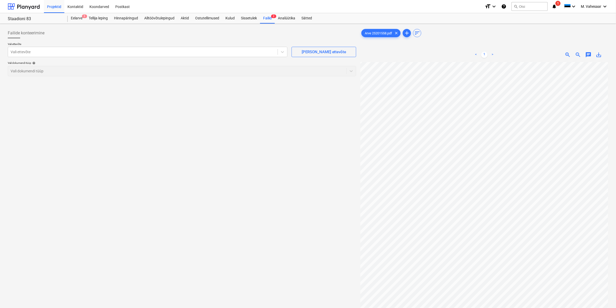
scroll to position [0, 62]
click at [96, 48] on div "Vali ettevõte" at bounding box center [143, 51] width 270 height 7
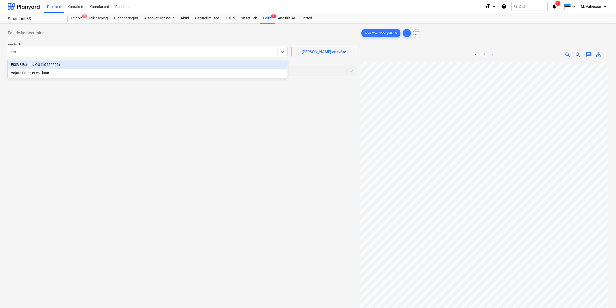
type input "essv"
click at [18, 63] on div "ESSVE Estonia OÜ (10422506)" at bounding box center [148, 65] width 280 height 8
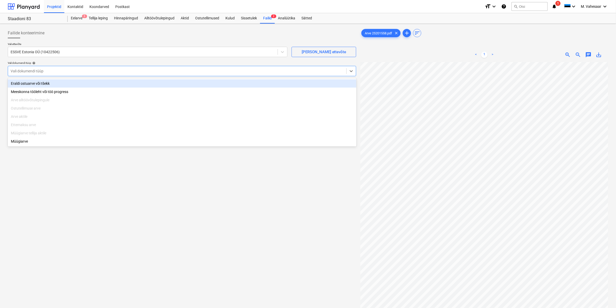
click at [64, 69] on div at bounding box center [177, 71] width 333 height 5
click at [32, 82] on div "Eraldi ostuarve või tšekk" at bounding box center [182, 83] width 349 height 8
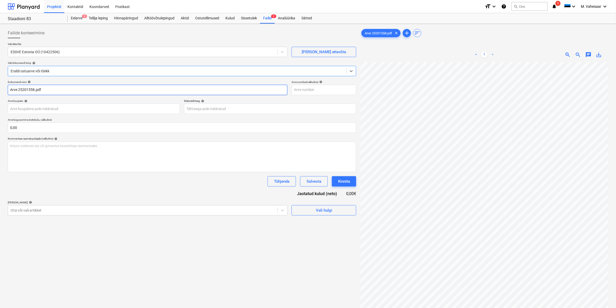
click at [8, 89] on input "Arve 25201558.pdf" at bounding box center [148, 90] width 280 height 10
type input "Essve Arve 25201558.pdf"
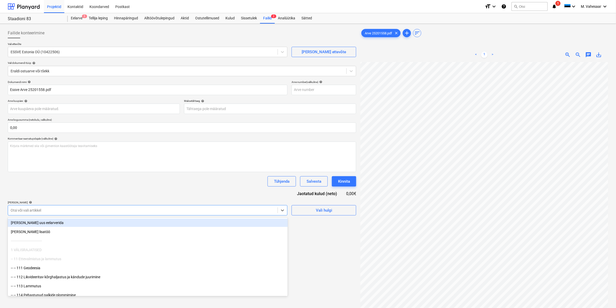
click at [188, 208] on div at bounding box center [143, 210] width 265 height 5
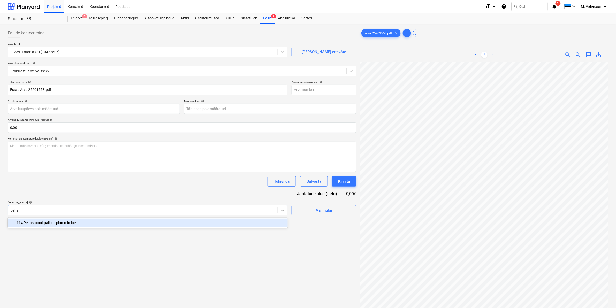
type input "pehas"
click at [91, 223] on div "-- -- 114 Pehastunud palkide plommimine" at bounding box center [148, 223] width 280 height 8
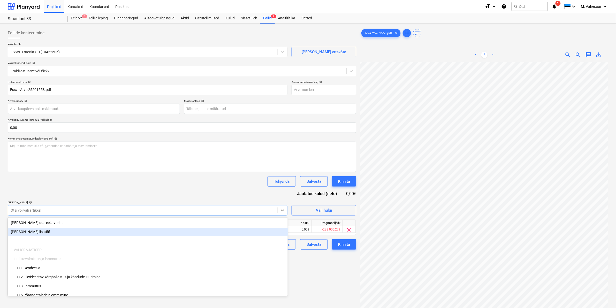
click at [310, 263] on div "Failide konteerimine Vali ettevõte ESSVE Estonia OÜ (10422506) [PERSON_NAME] uu…" at bounding box center [182, 192] width 353 height 332
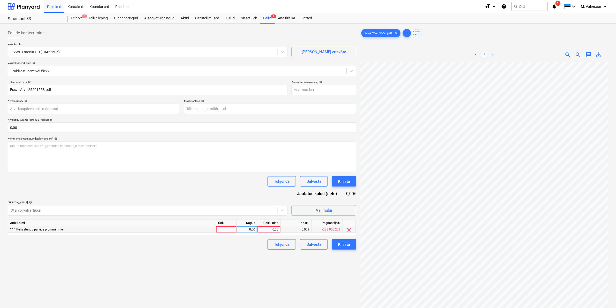
click at [268, 229] on div "0,00" at bounding box center [269, 230] width 19 height 6
type input "21,06"
click at [249, 251] on div "Failide konteerimine Vali ettevõte ESSVE Estonia OÜ (10422506) [PERSON_NAME] uu…" at bounding box center [182, 192] width 353 height 332
click at [338, 246] on button "Kinnita" at bounding box center [344, 245] width 24 height 10
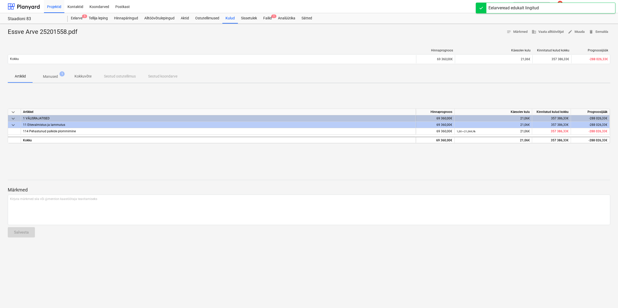
drag, startPoint x: 264, startPoint y: 19, endPoint x: 261, endPoint y: 24, distance: 5.8
click at [264, 19] on div "Failid 1" at bounding box center [267, 18] width 15 height 10
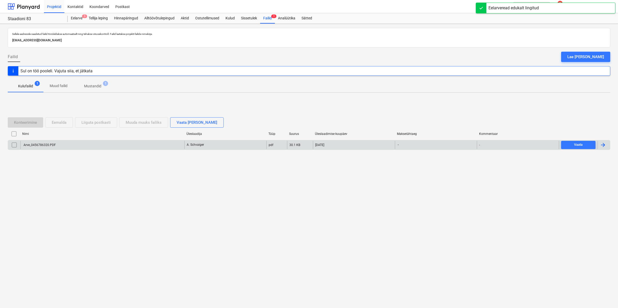
click at [40, 146] on div "Arve_0456786320.PDF" at bounding box center [39, 145] width 33 height 4
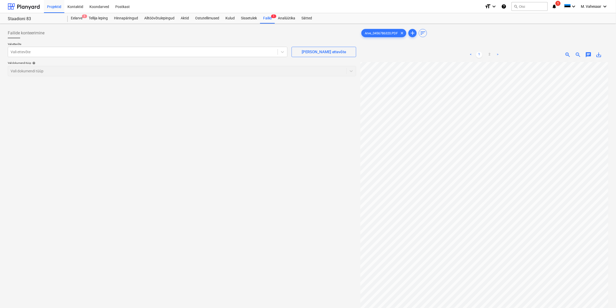
scroll to position [46, 19]
click at [488, 56] on link "2" at bounding box center [490, 55] width 6 height 6
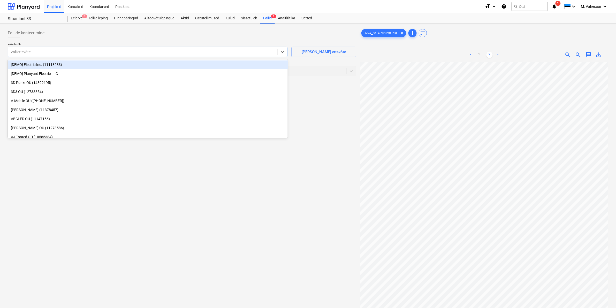
click at [172, 53] on div at bounding box center [143, 51] width 265 height 5
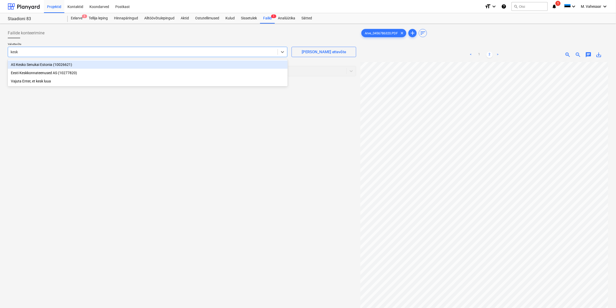
type input "kesko"
click at [32, 68] on div "AS Kesko Senukai Estonia (10026621)" at bounding box center [148, 65] width 280 height 8
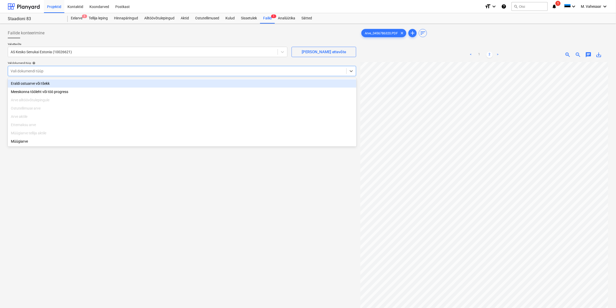
click at [32, 70] on div at bounding box center [177, 71] width 333 height 5
click at [25, 84] on div "Eraldi ostuarve või tšekk" at bounding box center [182, 83] width 349 height 8
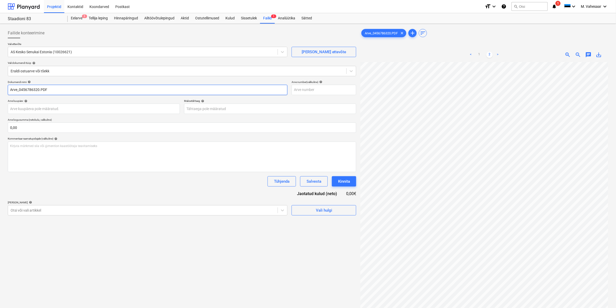
click at [10, 91] on input "Arve_0456786320.PDF" at bounding box center [148, 90] width 280 height 10
type input "K Rauta Arve_0456786320.PDF"
click at [45, 213] on div at bounding box center [143, 210] width 265 height 5
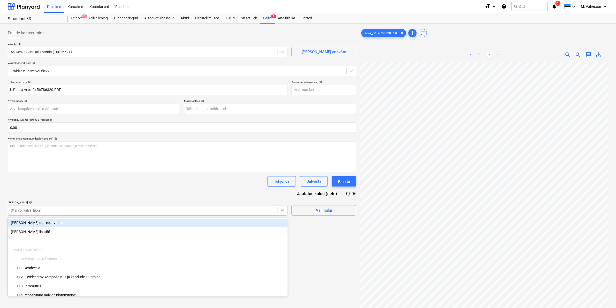
click at [91, 212] on div at bounding box center [143, 210] width 265 height 5
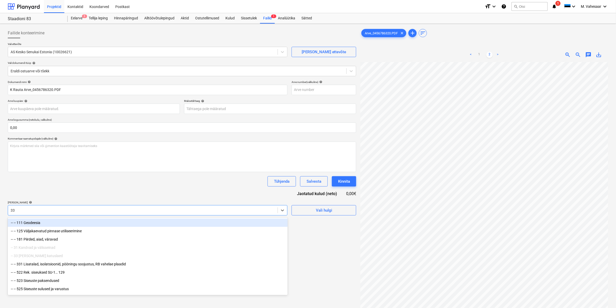
type input "331"
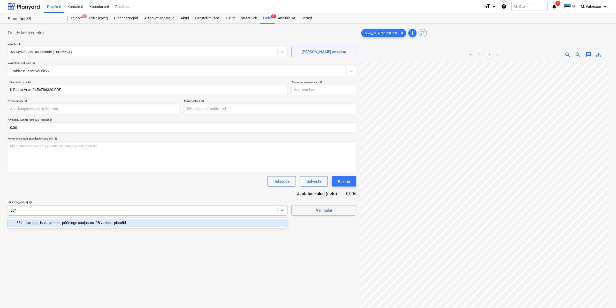
click at [88, 225] on div "-- -- 331 Lisatalad, isolatsioonid, pööningu soojustus, RB vahelae plaadid" at bounding box center [148, 223] width 280 height 8
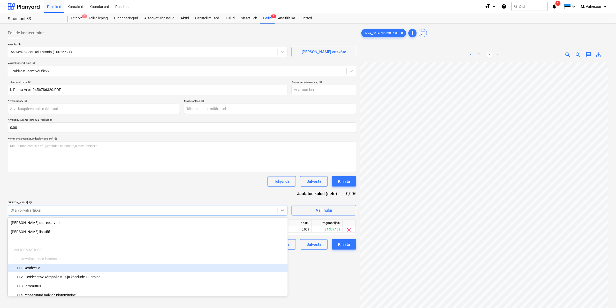
click at [315, 281] on div "Failide konteerimine Vali ettevõte AS Kesko Senukai Estonia (10026621) [PERSON_…" at bounding box center [182, 192] width 353 height 332
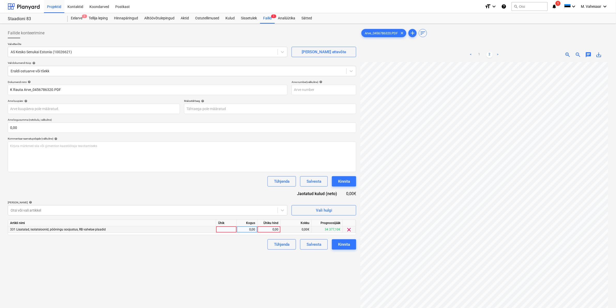
click at [265, 231] on div "0,00" at bounding box center [269, 230] width 19 height 6
type input "223,40"
click at [250, 258] on div "Failide konteerimine Vali ettevõte AS Kesko Senukai Estonia (10026621) [PERSON_…" at bounding box center [182, 192] width 353 height 332
click at [339, 242] on div "Kinnita" at bounding box center [344, 244] width 12 height 7
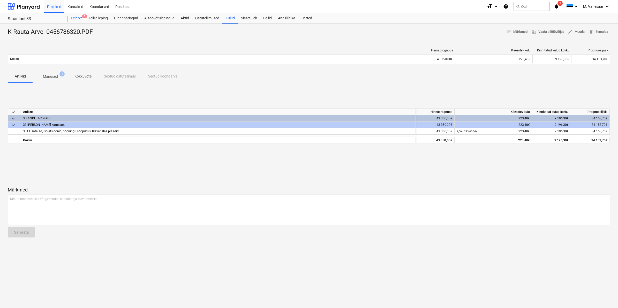
click at [76, 18] on div "Eelarve 5" at bounding box center [77, 18] width 18 height 10
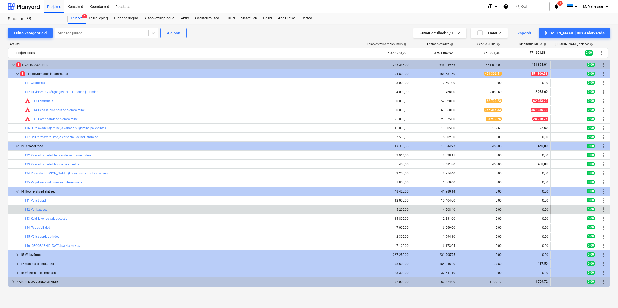
scroll to position [126, 0]
